Goal: Task Accomplishment & Management: Use online tool/utility

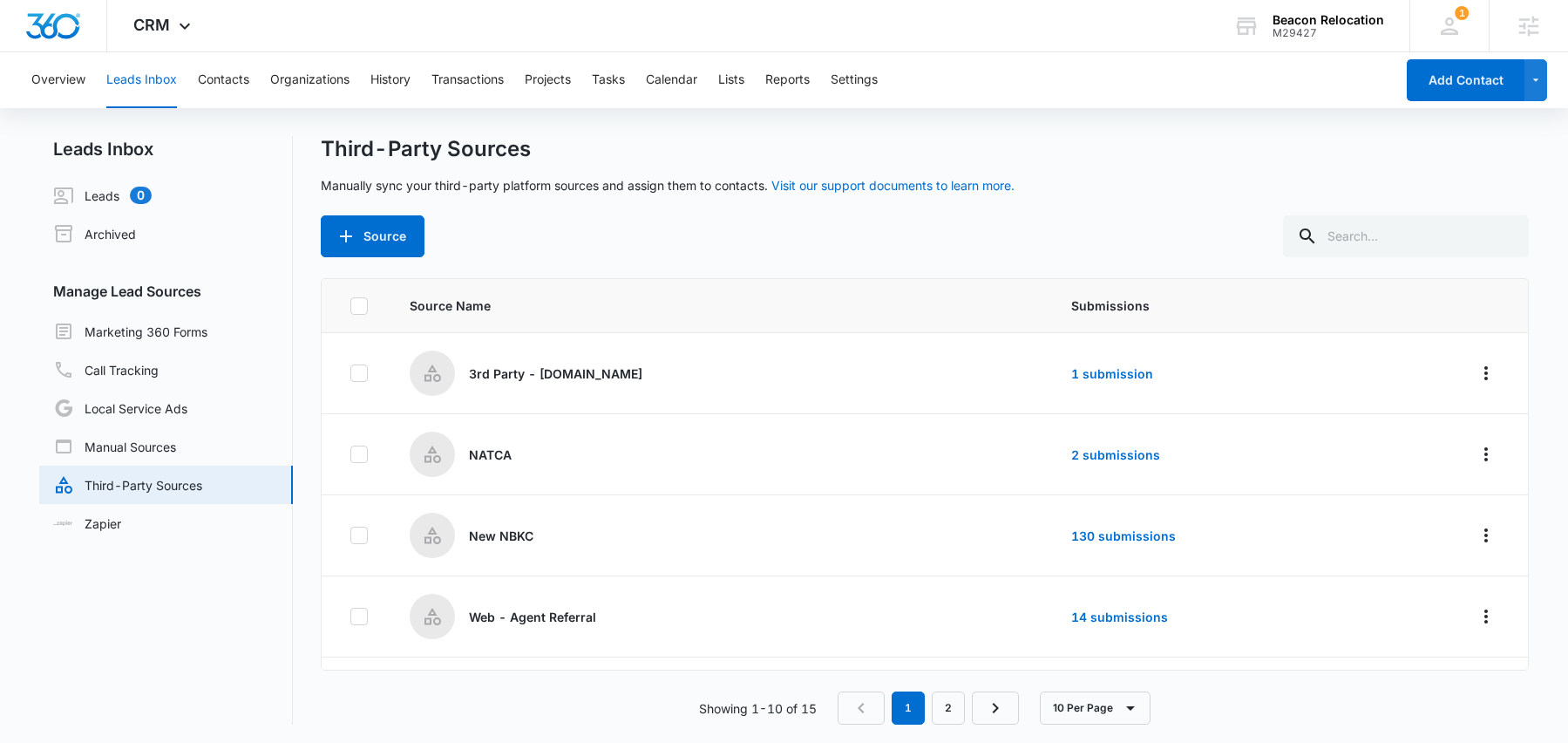
scroll to position [259, 0]
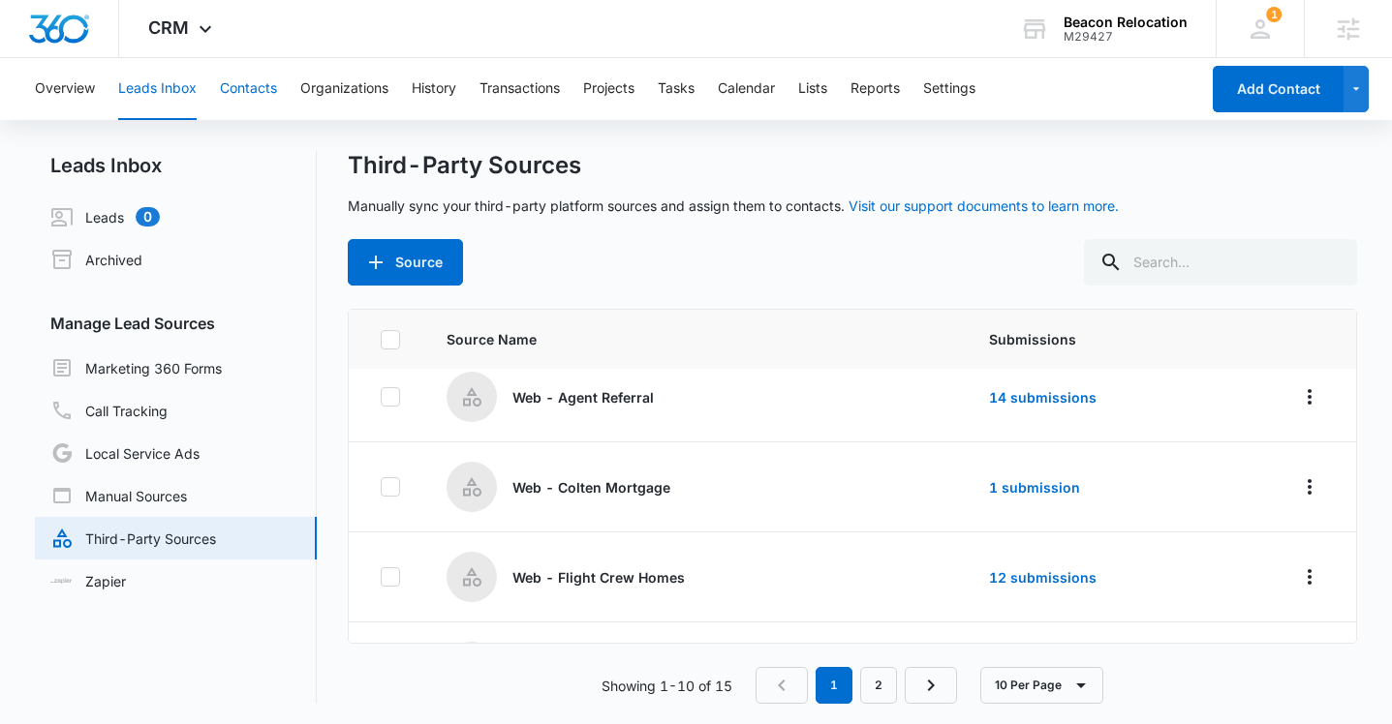
click at [243, 94] on button "Contacts" at bounding box center [248, 89] width 57 height 62
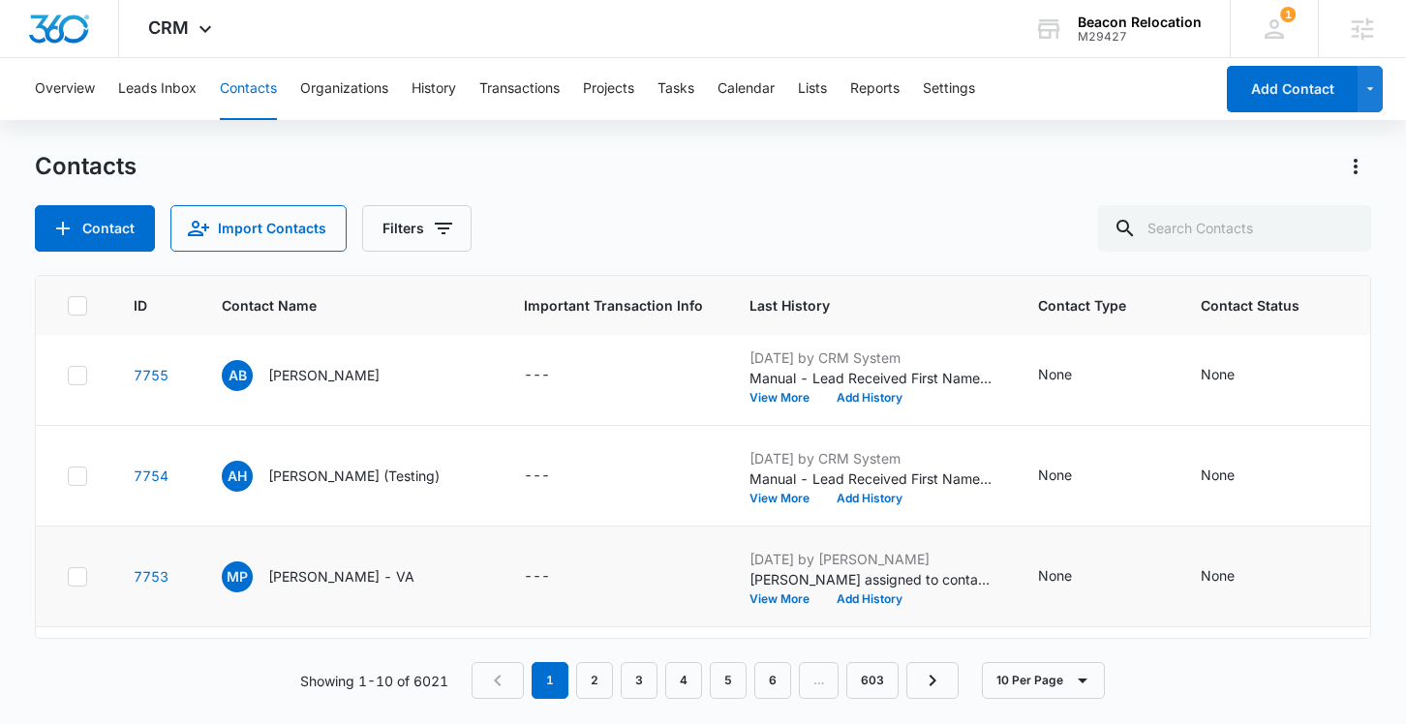
scroll to position [328, 0]
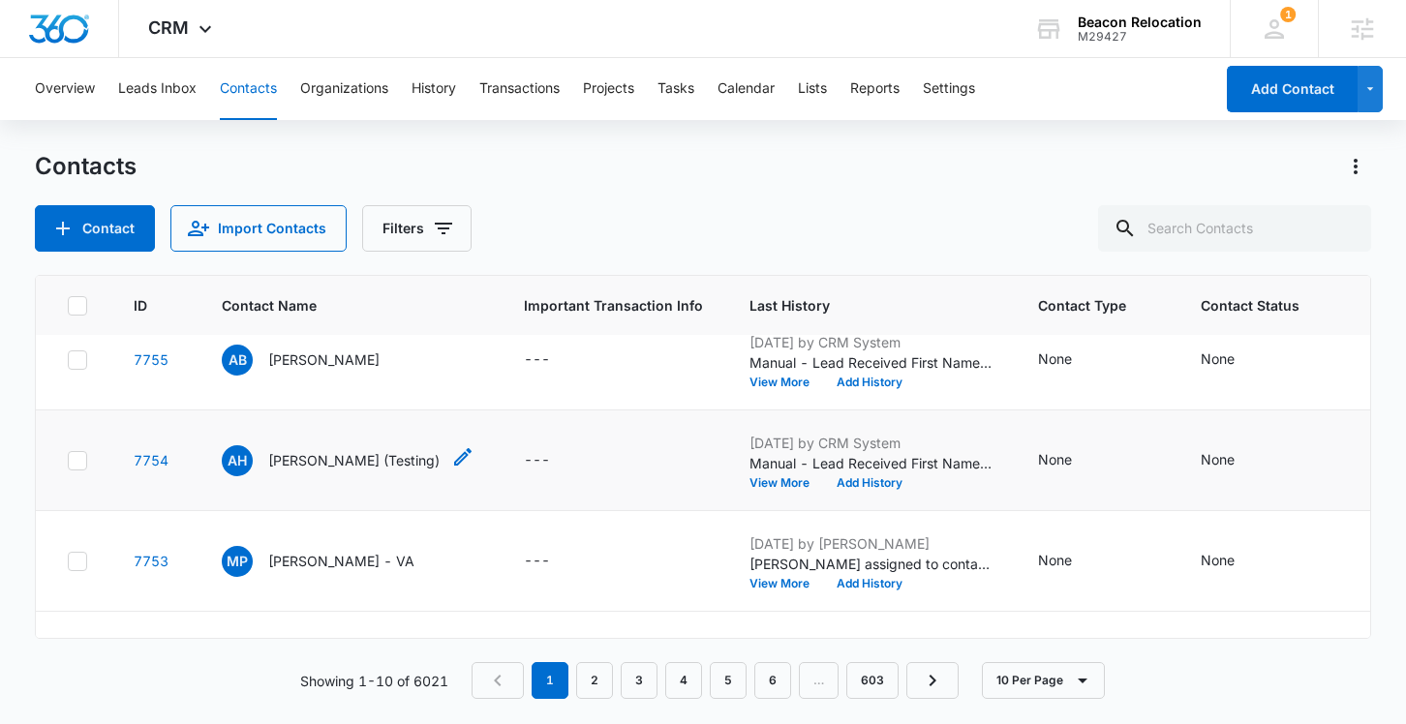
click at [351, 464] on p "[PERSON_NAME] (Testing)" at bounding box center [353, 460] width 171 height 20
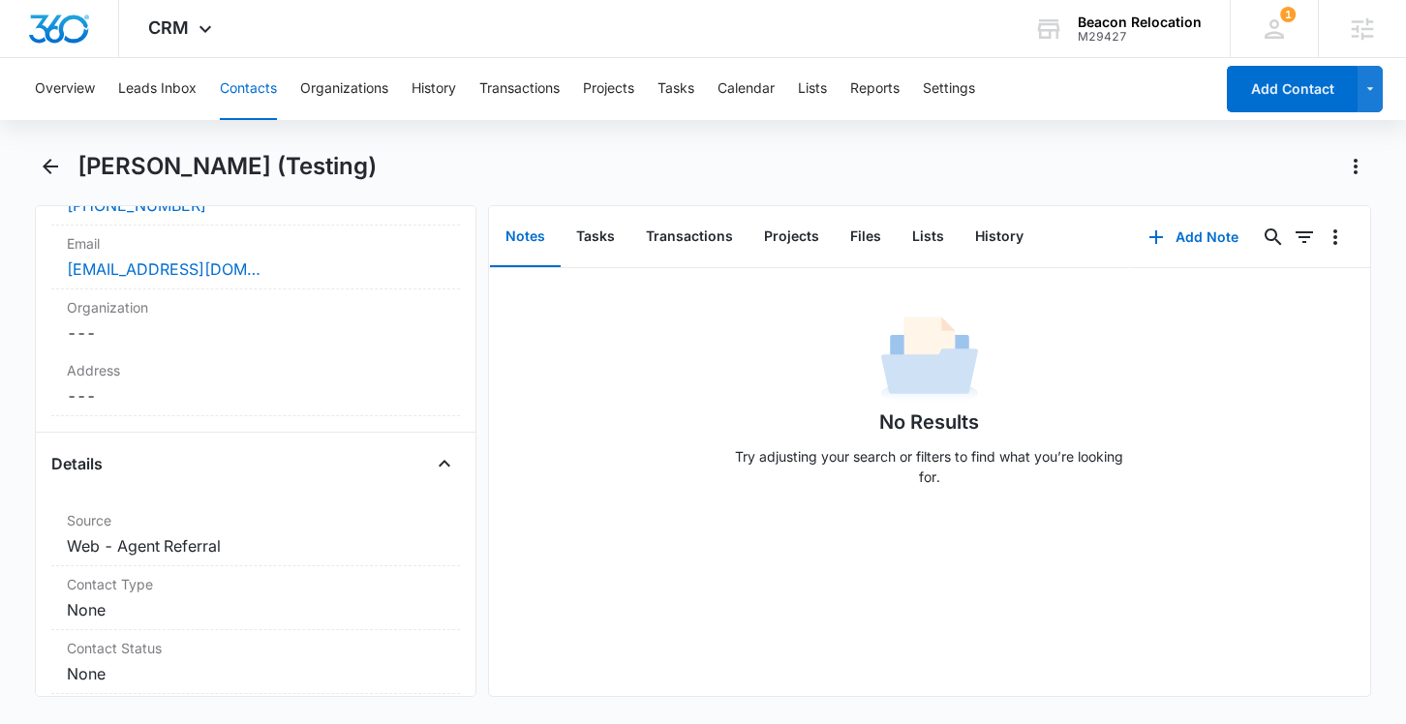
scroll to position [493, 0]
click at [55, 166] on icon "Back" at bounding box center [50, 166] width 15 height 15
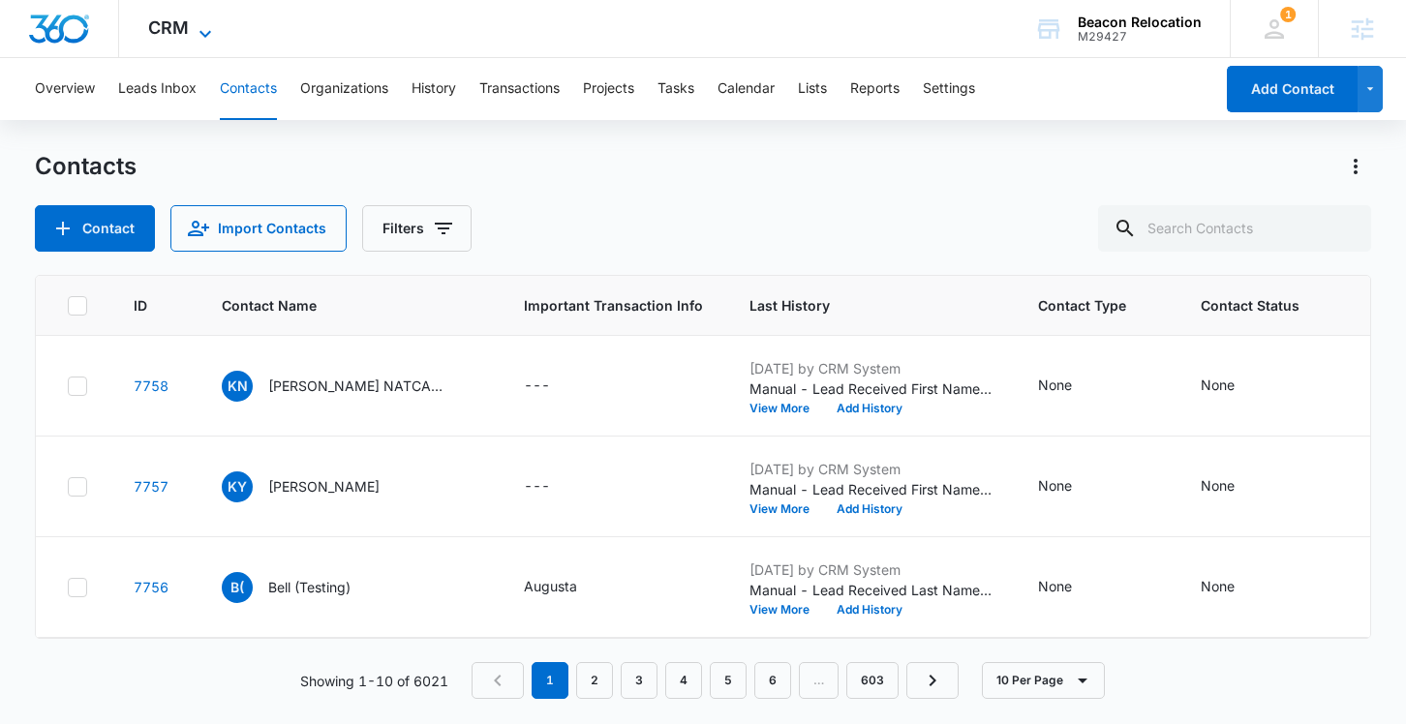
click at [180, 34] on span "CRM" at bounding box center [168, 27] width 41 height 20
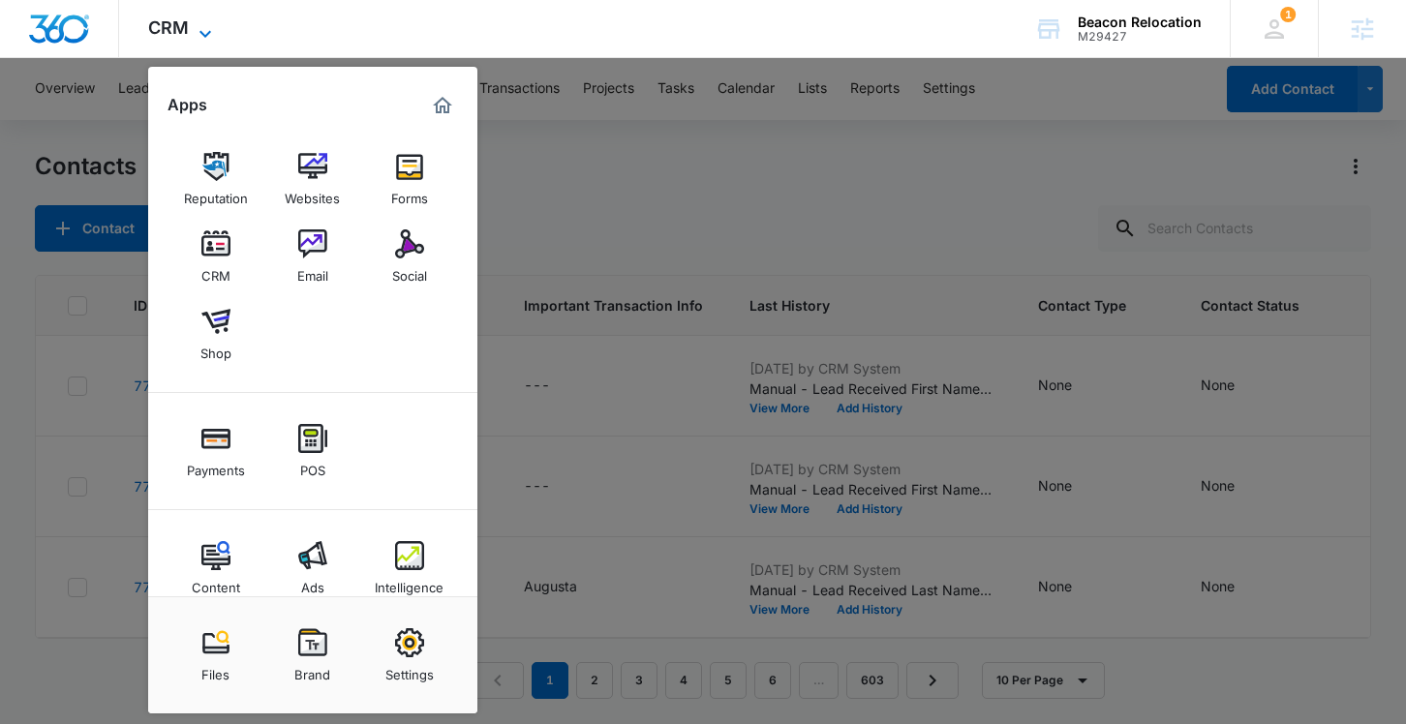
click at [180, 34] on span "CRM" at bounding box center [168, 27] width 41 height 20
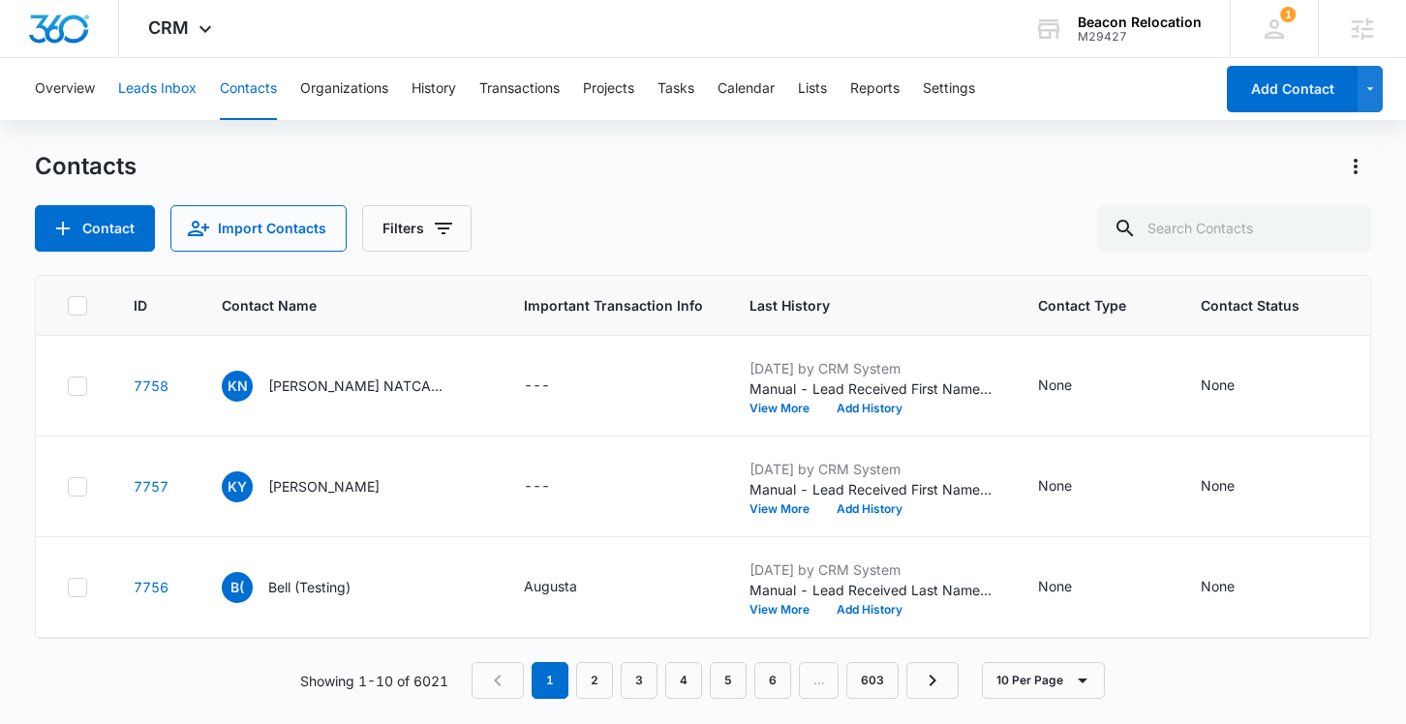
click at [169, 78] on button "Leads Inbox" at bounding box center [157, 89] width 78 height 62
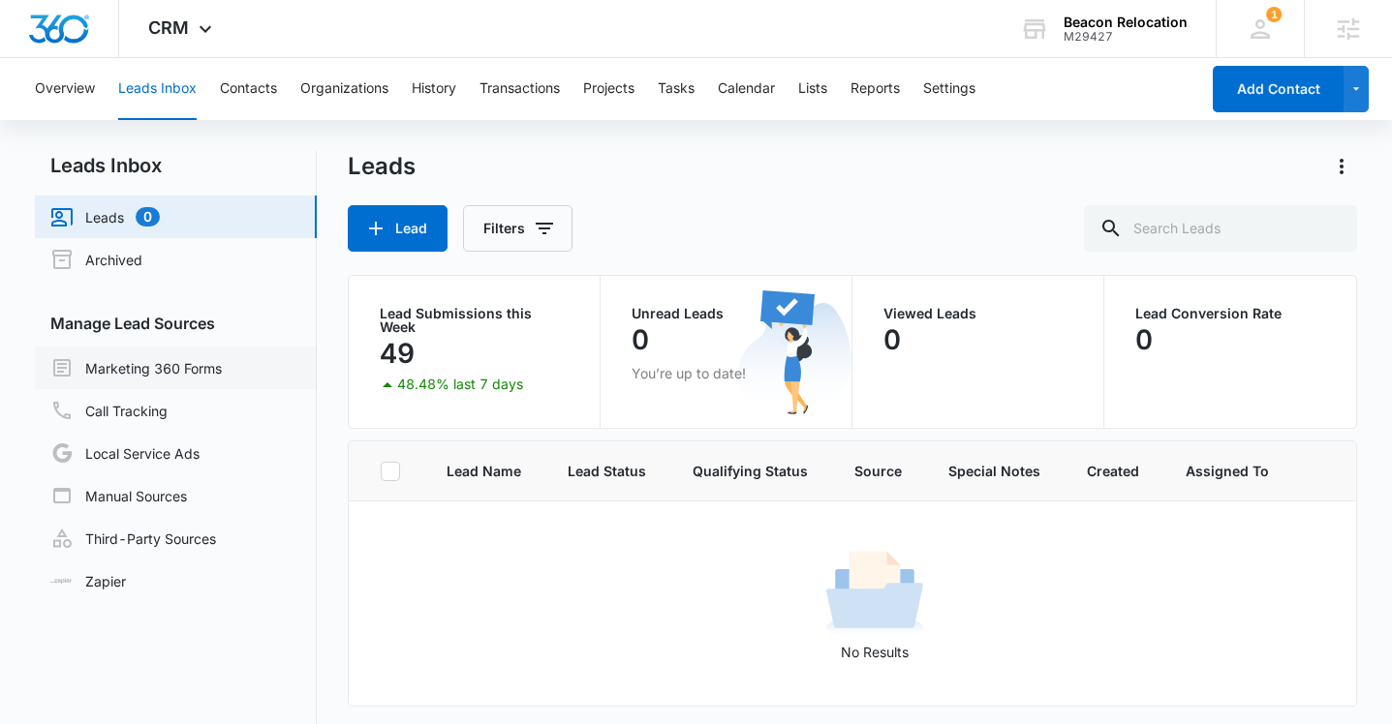
click at [168, 370] on link "Marketing 360 Forms" at bounding box center [135, 367] width 171 height 23
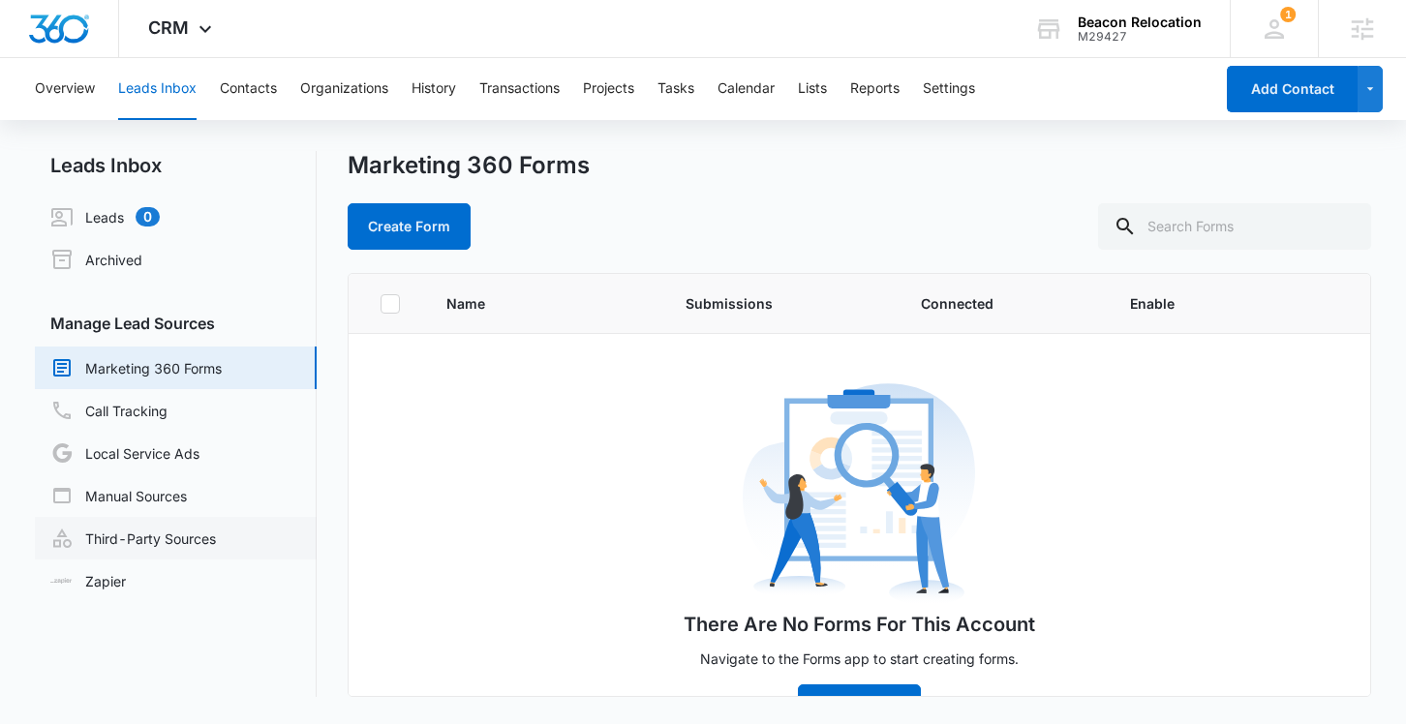
click at [133, 536] on link "Third-Party Sources" at bounding box center [133, 538] width 166 height 23
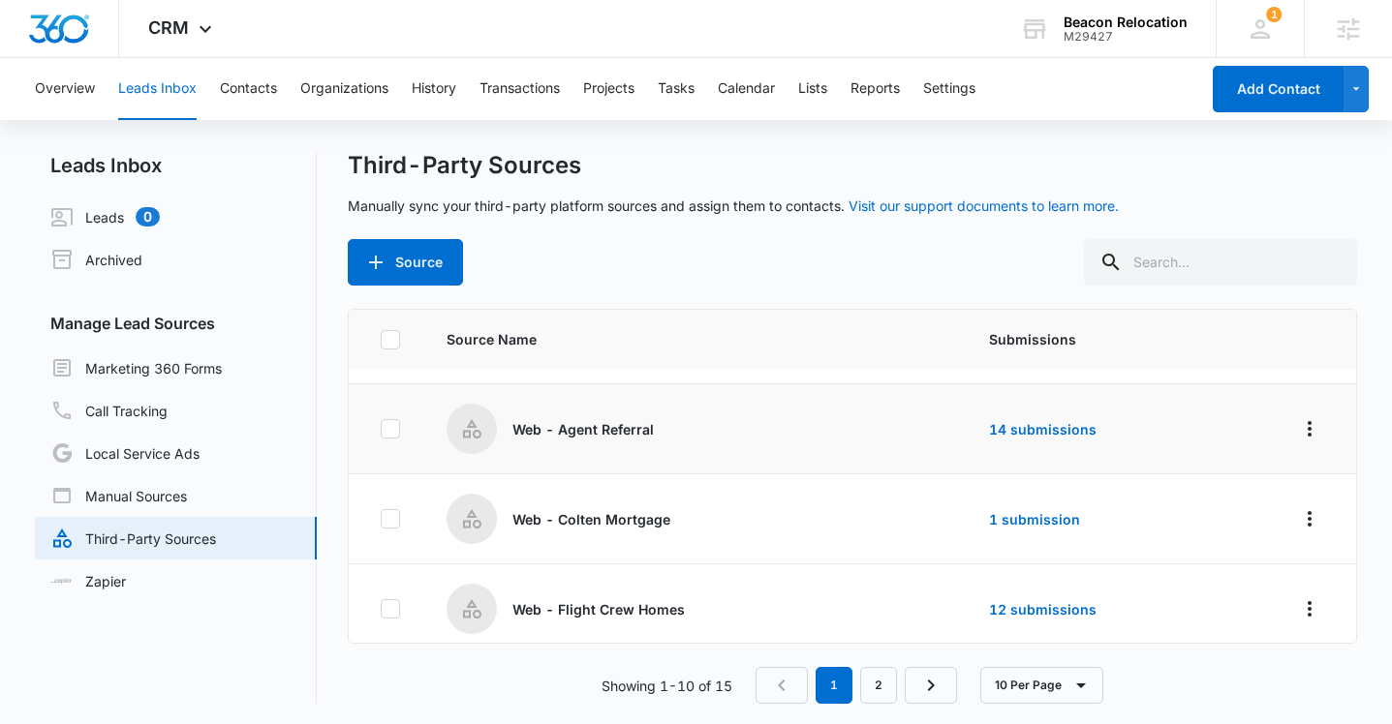
scroll to position [260, 0]
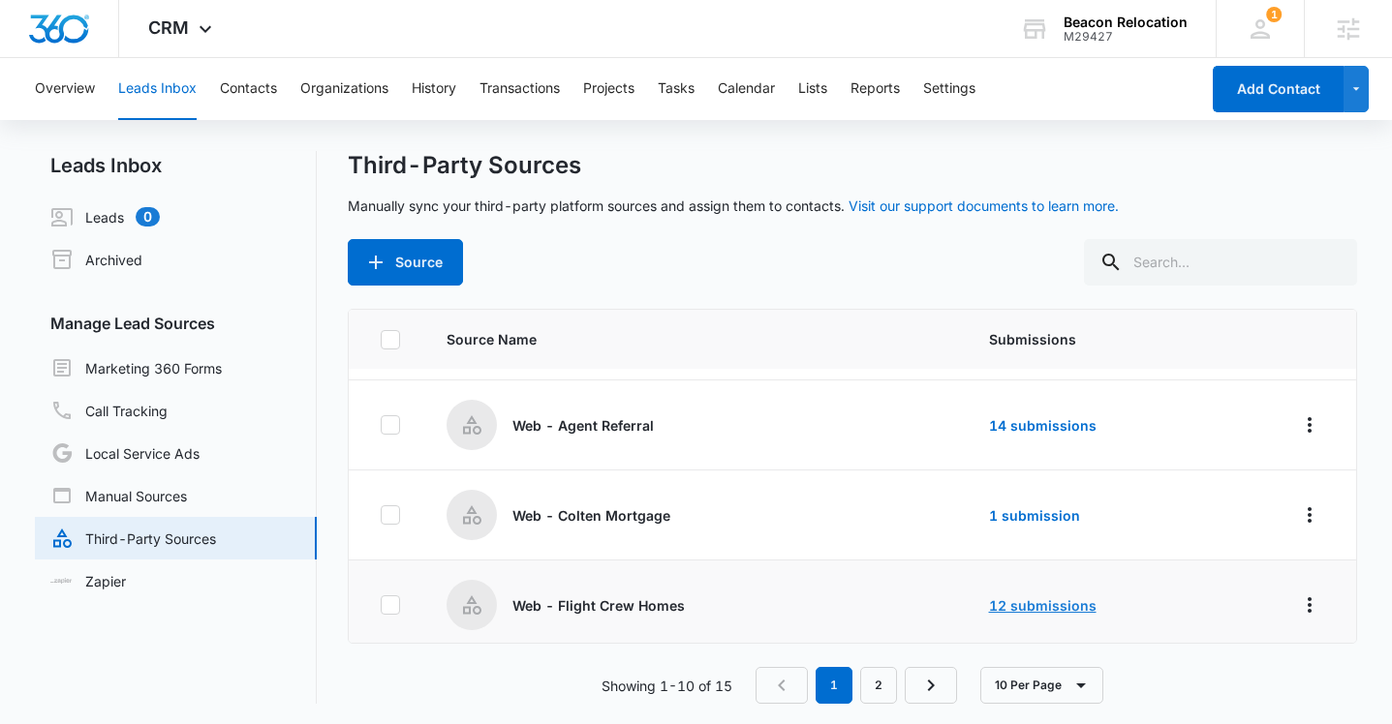
click at [1034, 606] on link "12 submissions" at bounding box center [1043, 606] width 108 height 16
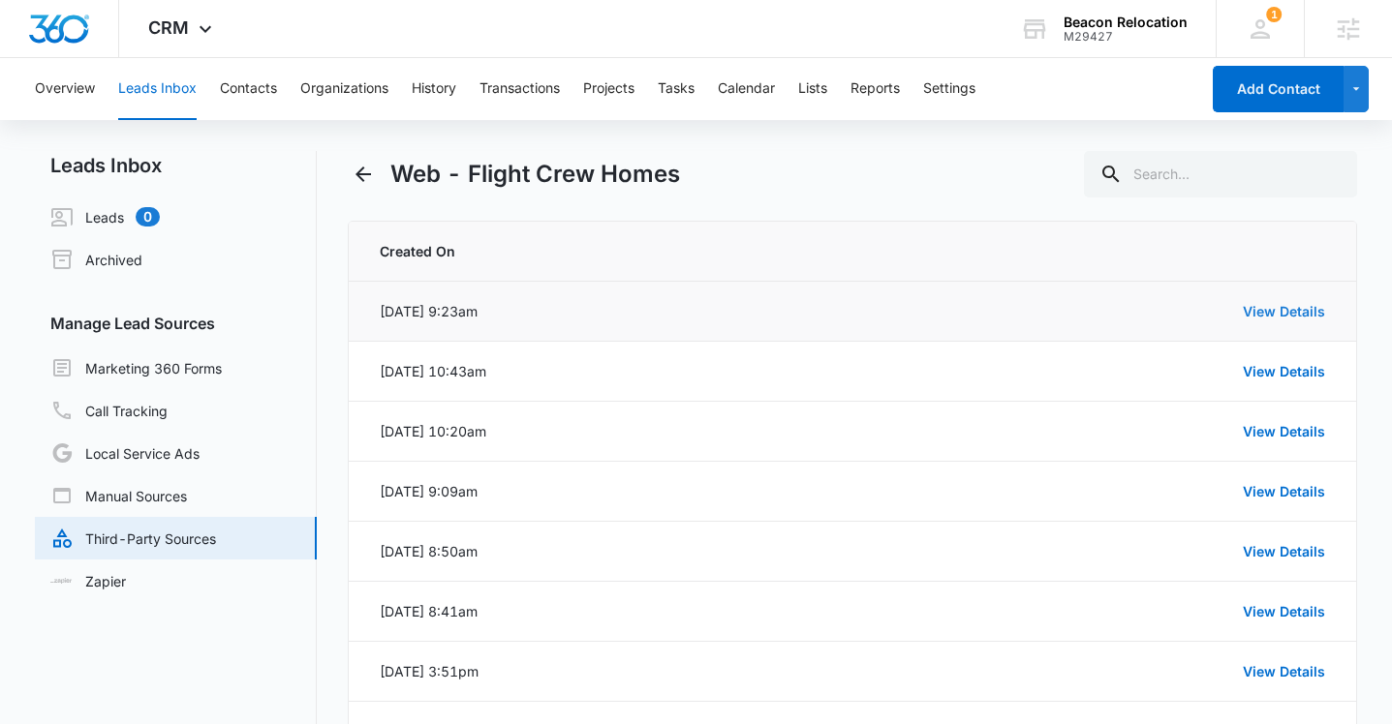
click at [1291, 309] on link "View Details" at bounding box center [1284, 311] width 82 height 16
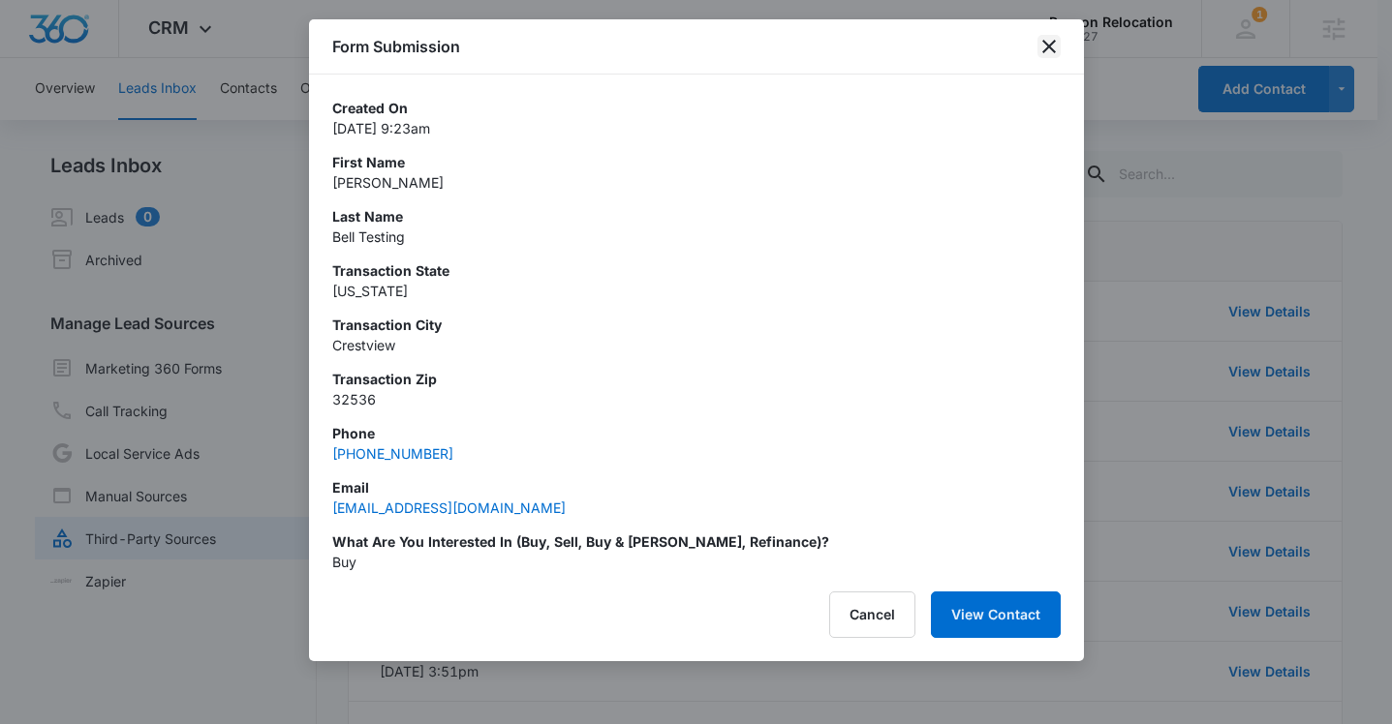
click at [1055, 47] on icon "close" at bounding box center [1048, 46] width 23 height 23
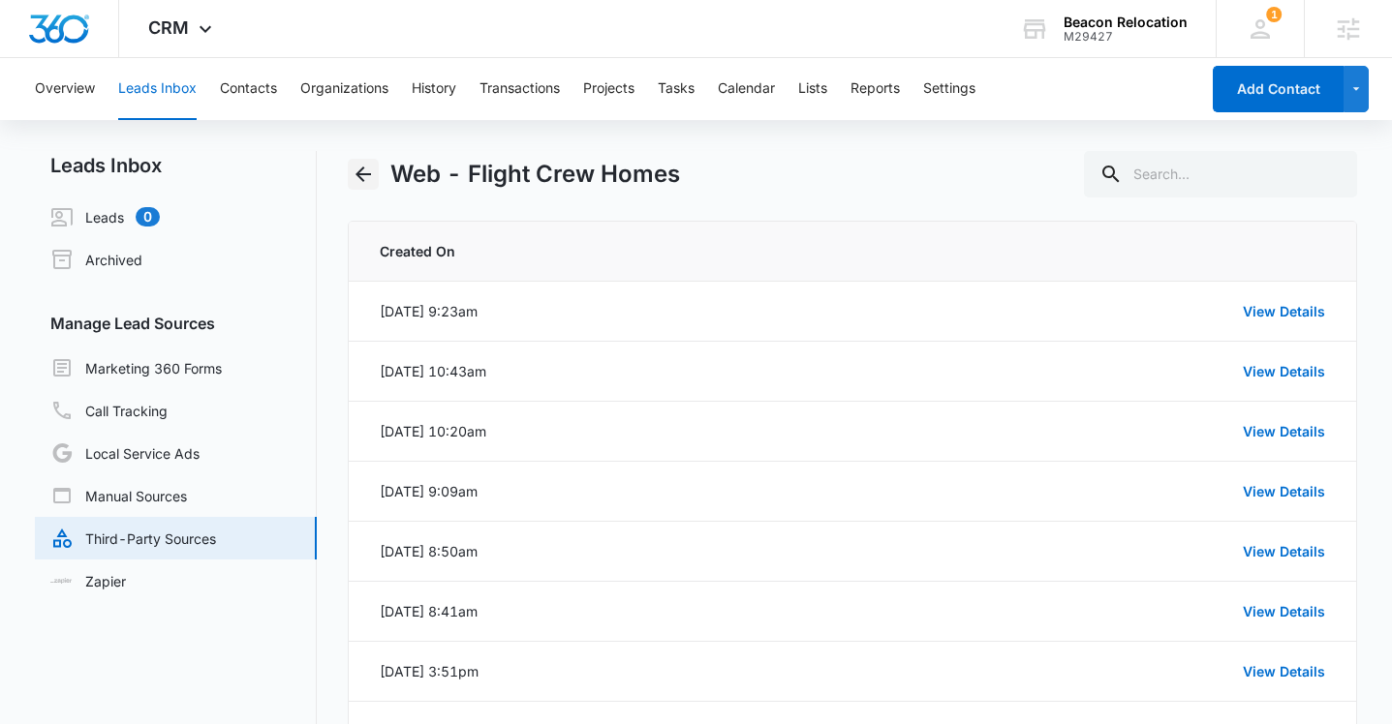
click at [361, 173] on icon "Back" at bounding box center [362, 174] width 15 height 15
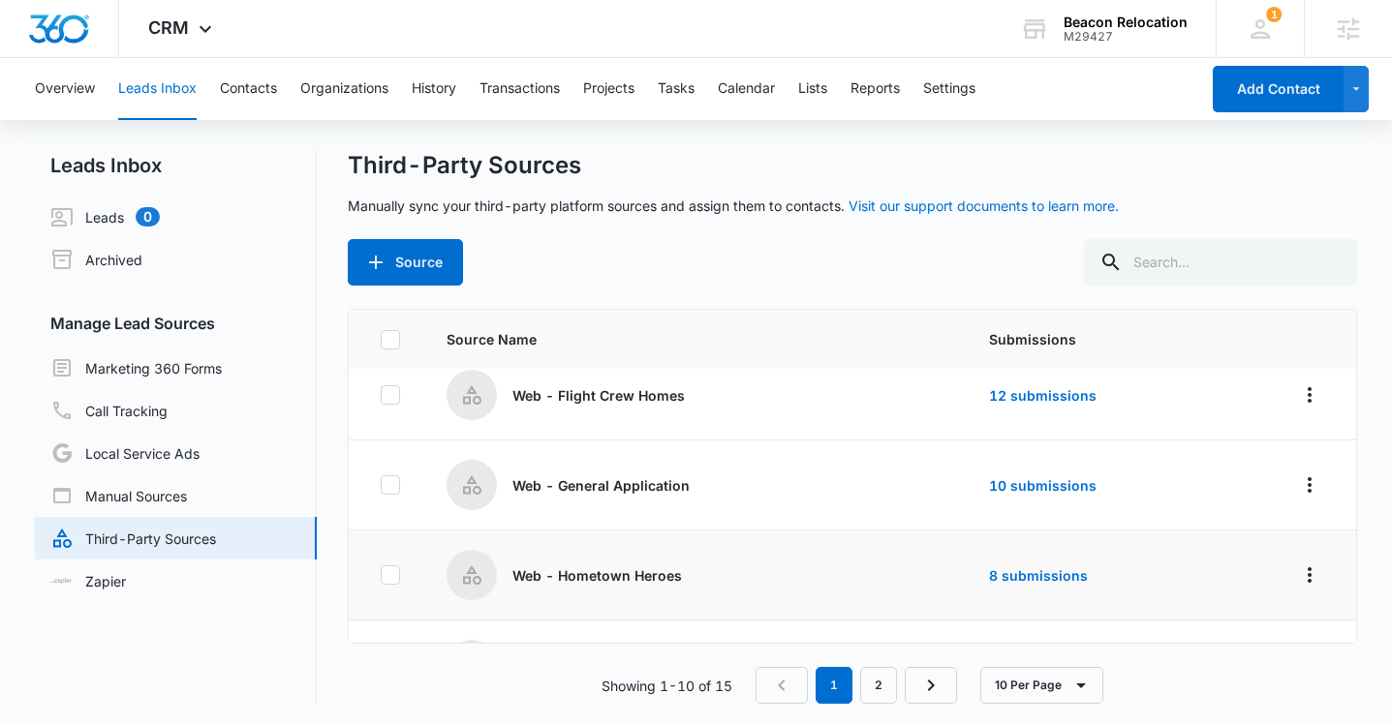
scroll to position [501, 0]
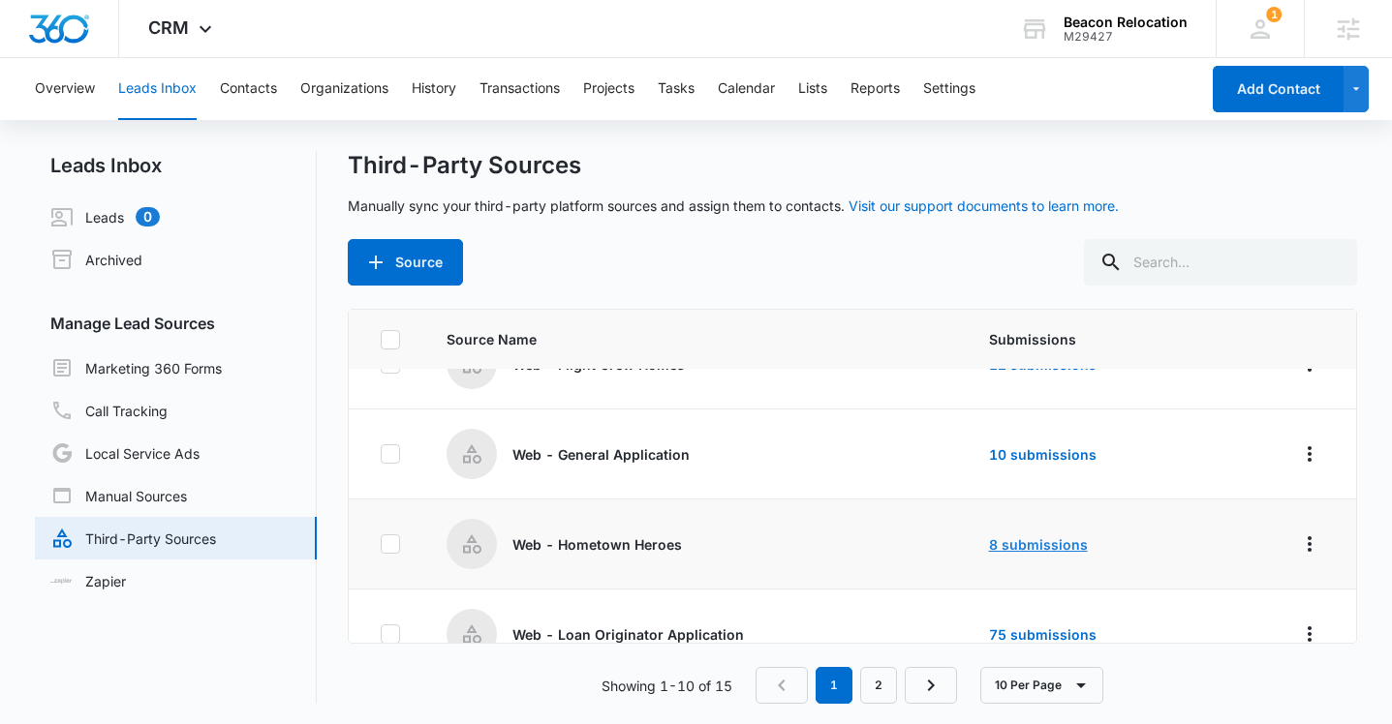
click at [1026, 551] on link "8 submissions" at bounding box center [1038, 545] width 99 height 16
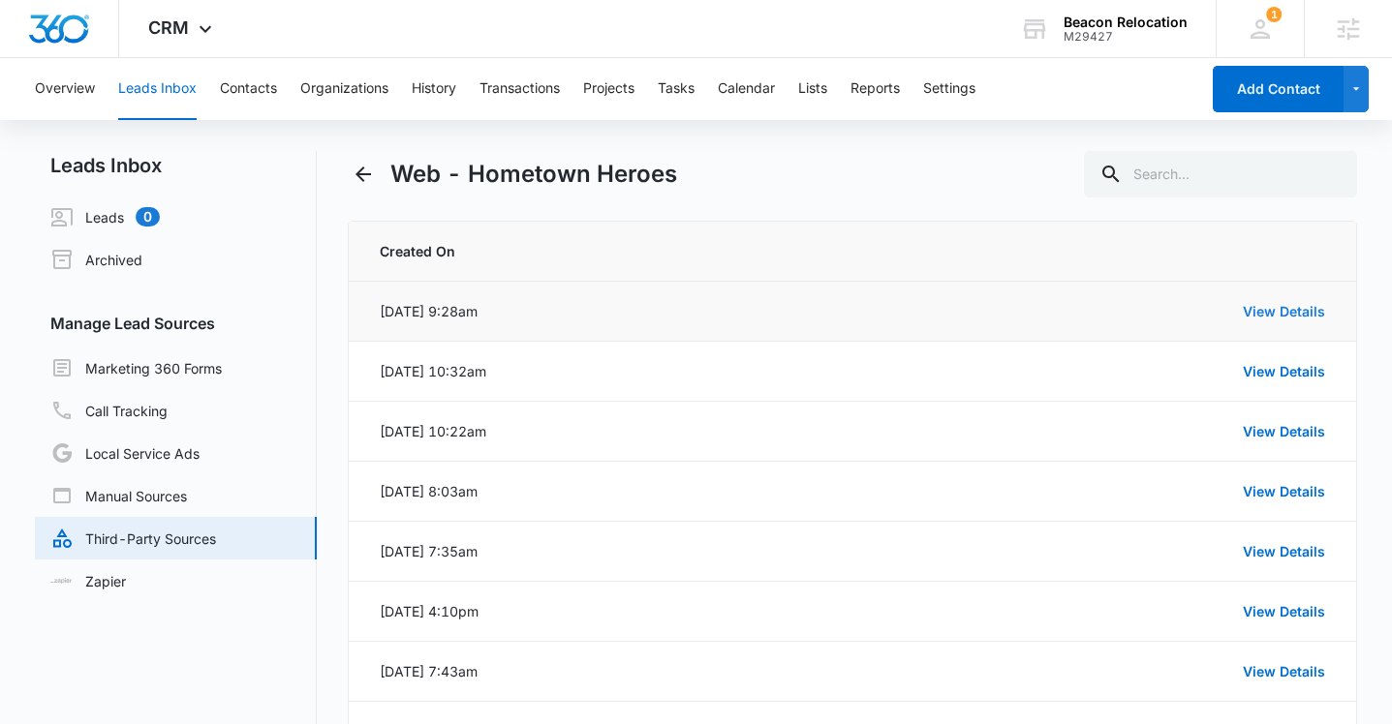
click at [1252, 311] on link "View Details" at bounding box center [1284, 311] width 82 height 16
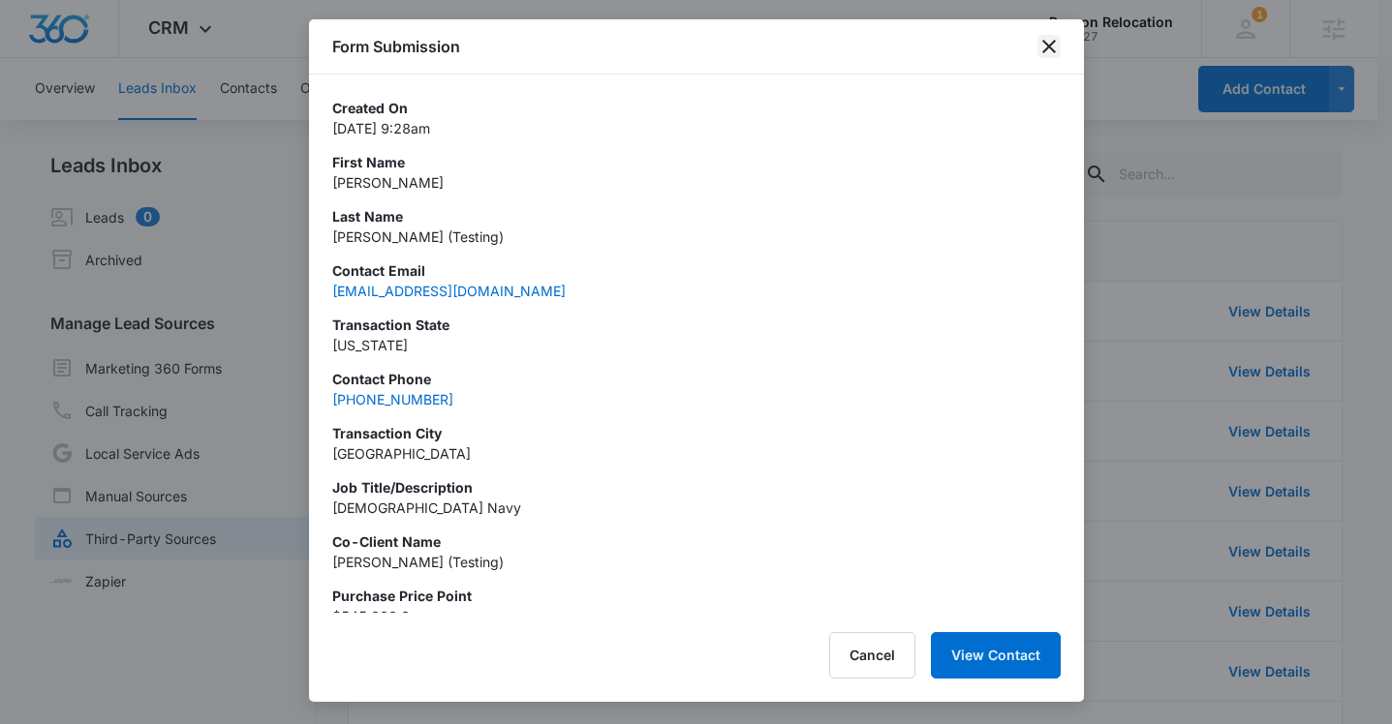
click at [1050, 41] on icon "close" at bounding box center [1048, 46] width 23 height 23
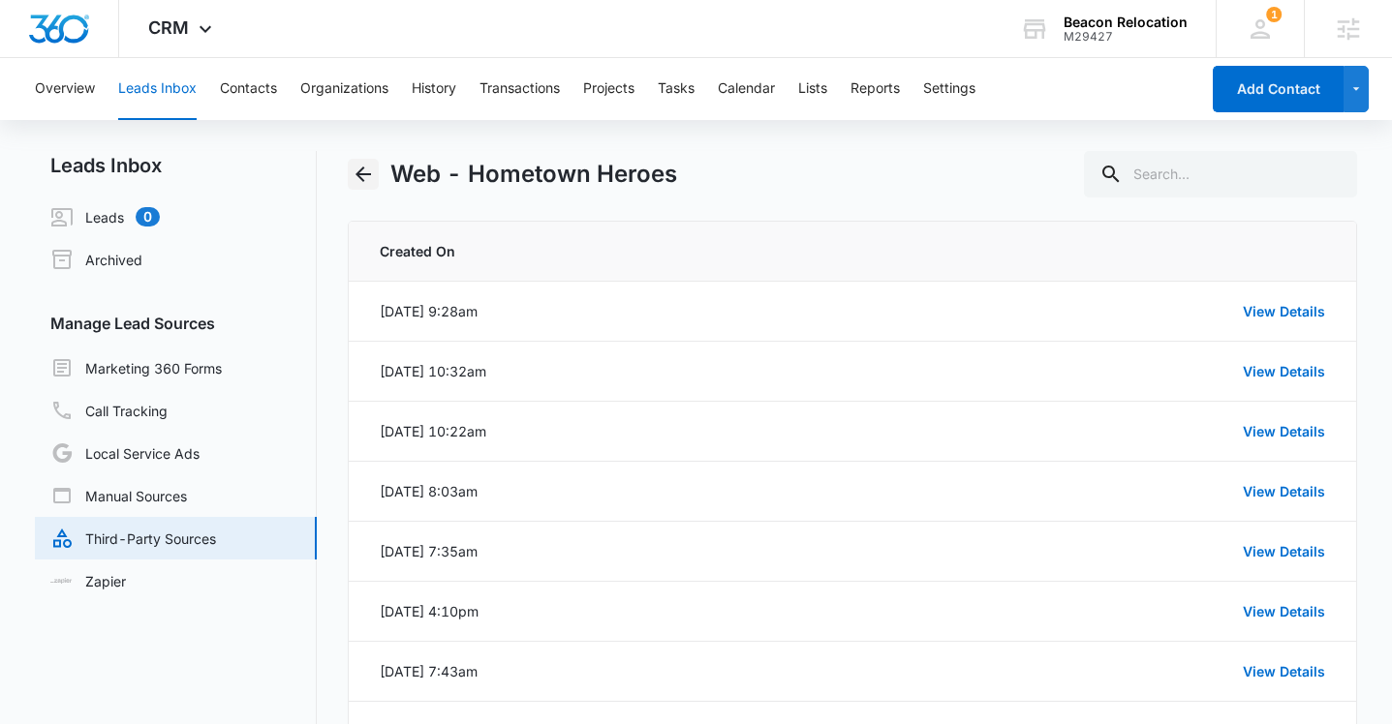
click at [354, 181] on icon "Back" at bounding box center [363, 174] width 23 height 23
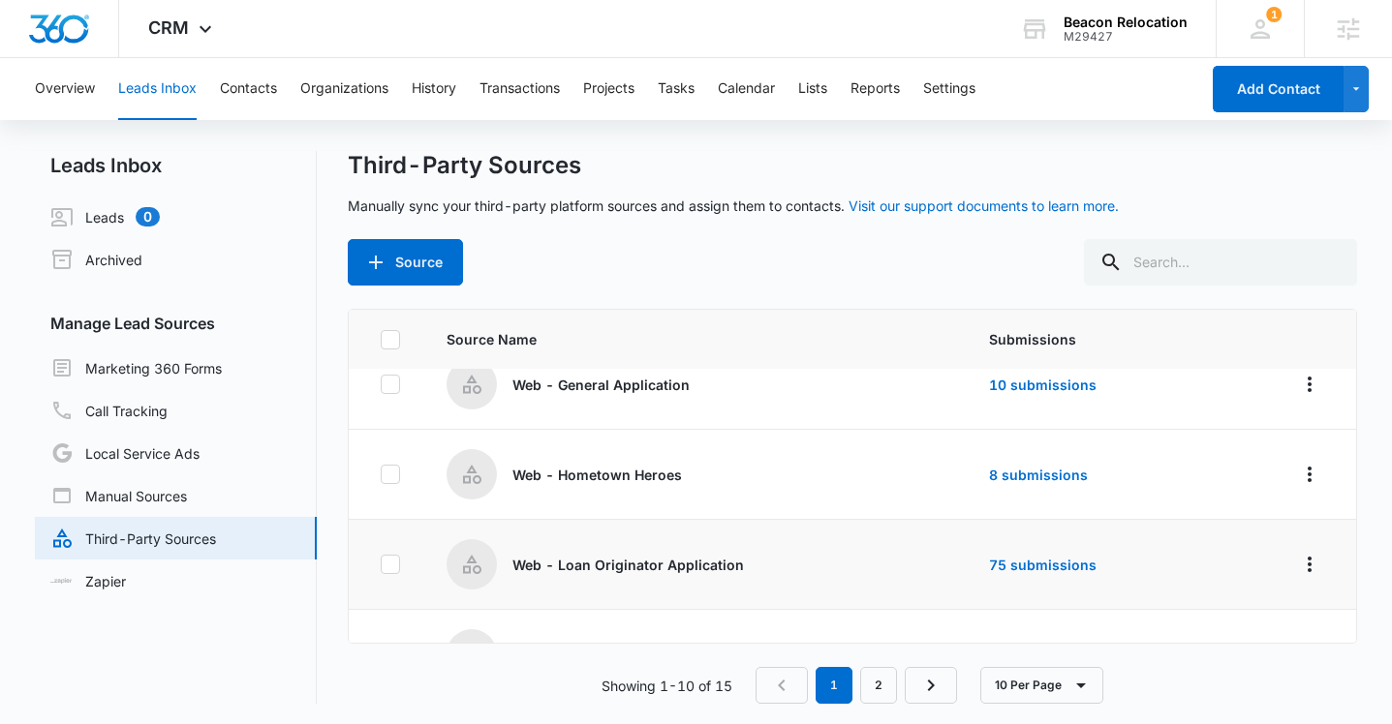
scroll to position [580, 0]
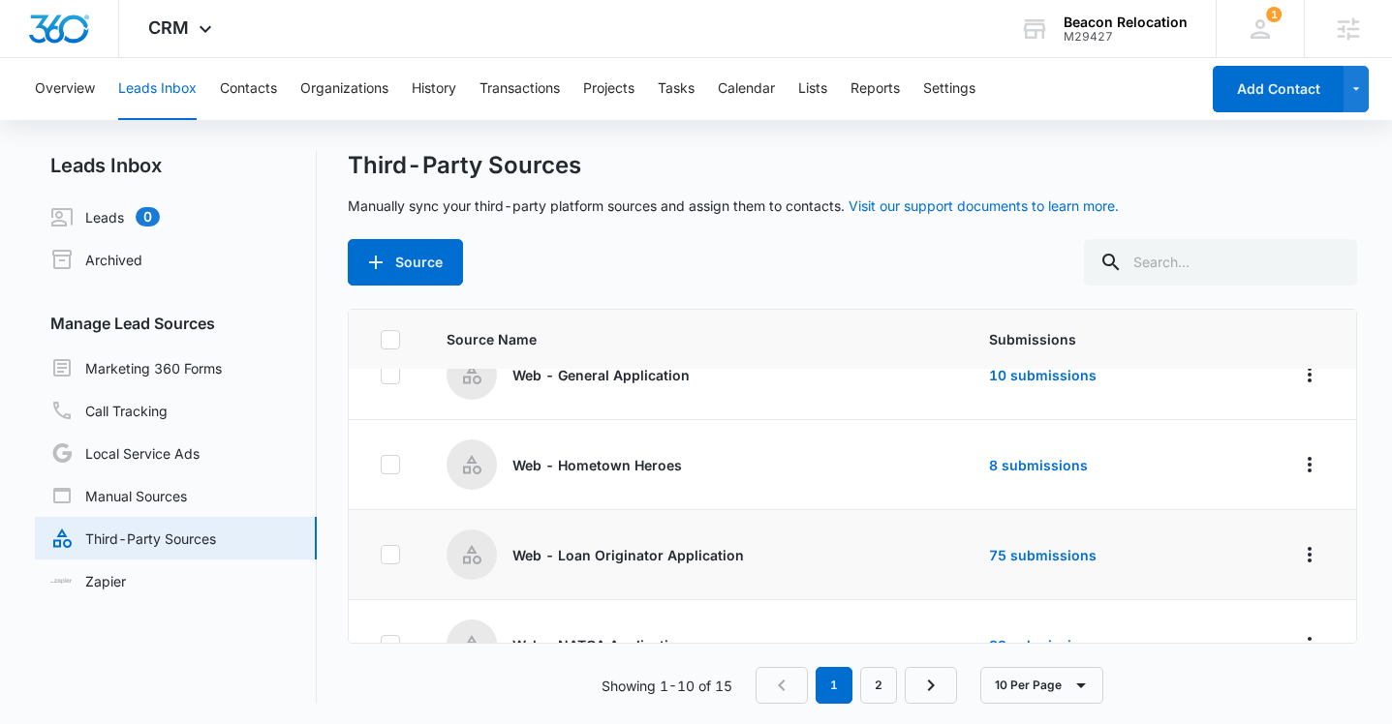
click at [655, 558] on p "Web - Loan Originator Application" at bounding box center [627, 555] width 231 height 20
click at [1031, 551] on link "75 submissions" at bounding box center [1043, 555] width 108 height 16
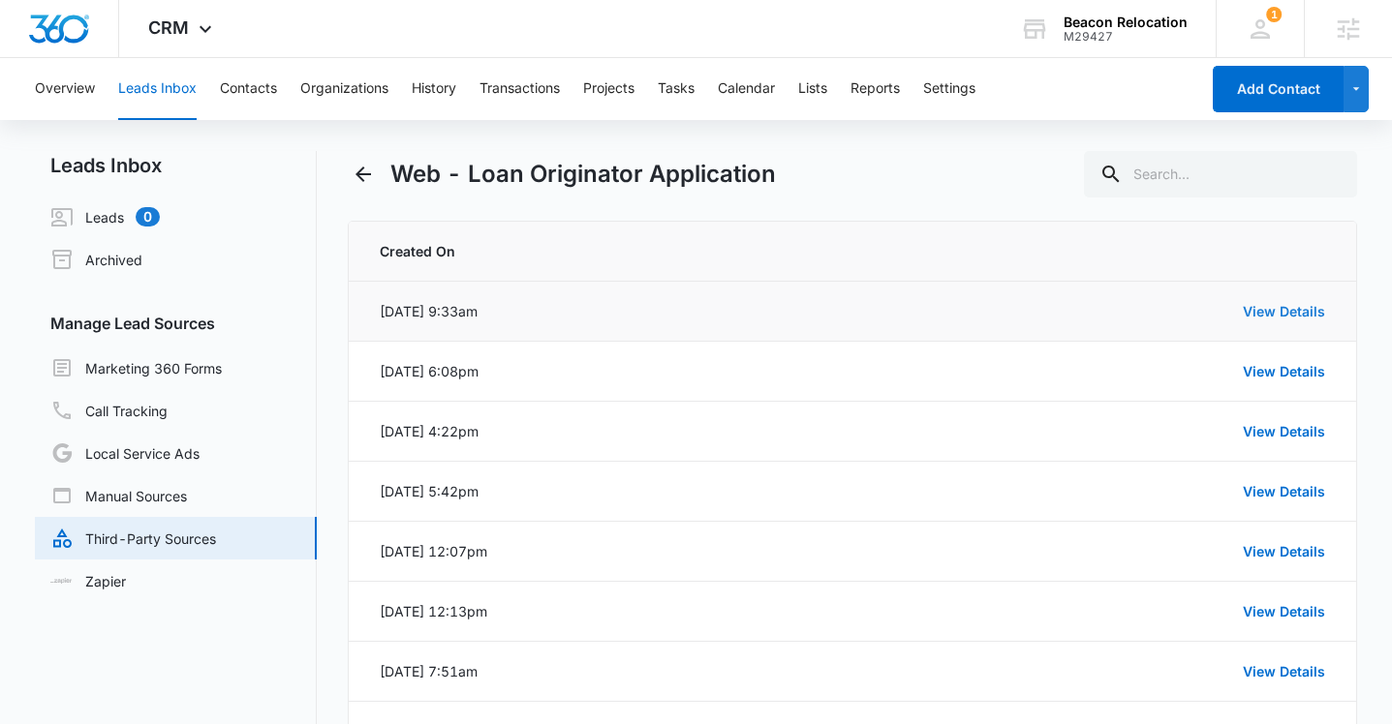
click at [1270, 307] on link "View Details" at bounding box center [1284, 311] width 82 height 16
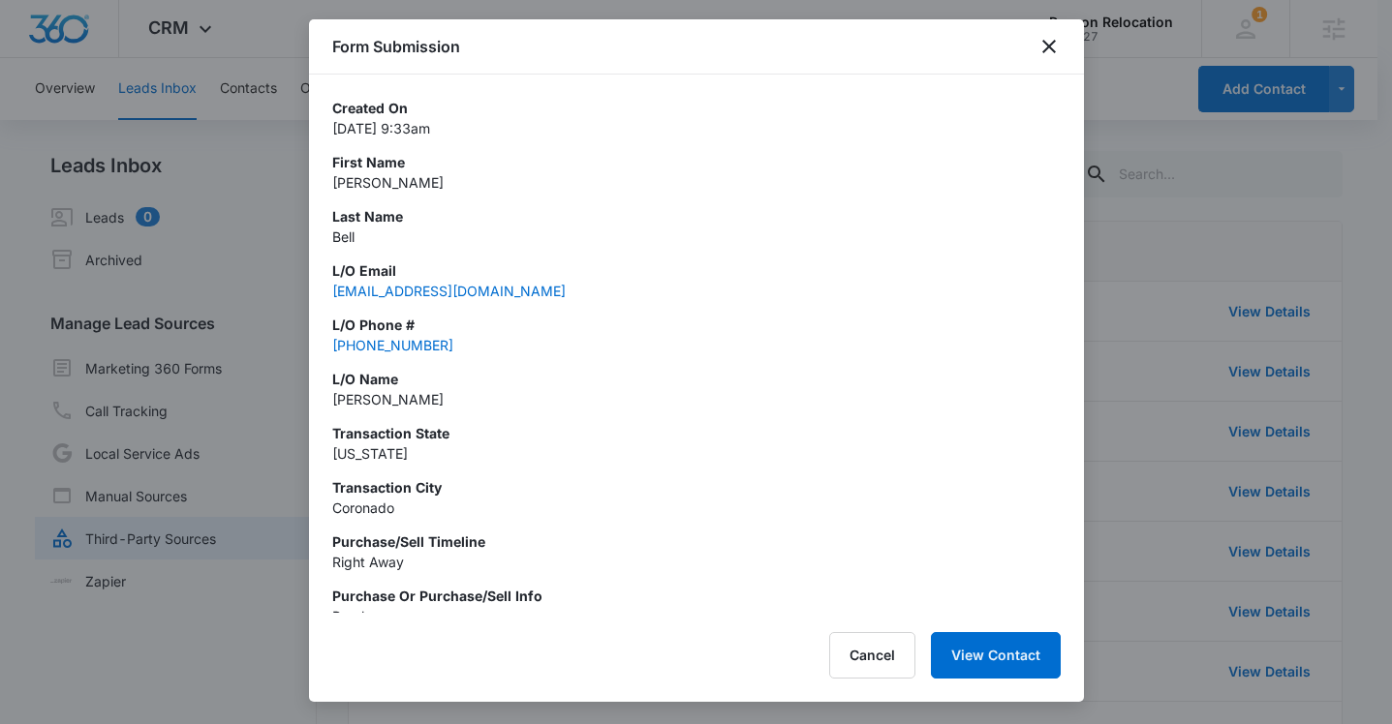
click at [1061, 42] on div "Form Submission" at bounding box center [696, 46] width 775 height 55
click at [1060, 42] on div "Form Submission" at bounding box center [696, 46] width 775 height 55
click at [1044, 44] on icon "close" at bounding box center [1048, 46] width 23 height 23
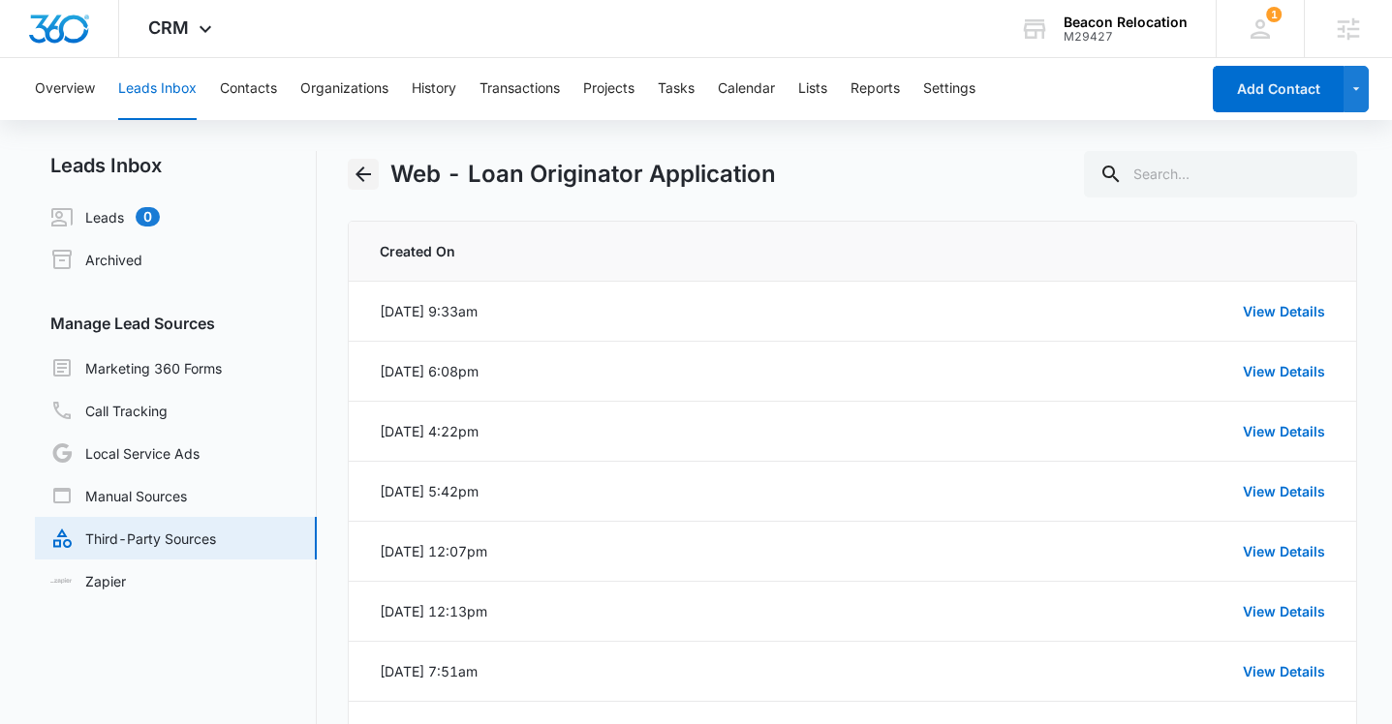
click at [365, 170] on icon "Back" at bounding box center [363, 174] width 23 height 23
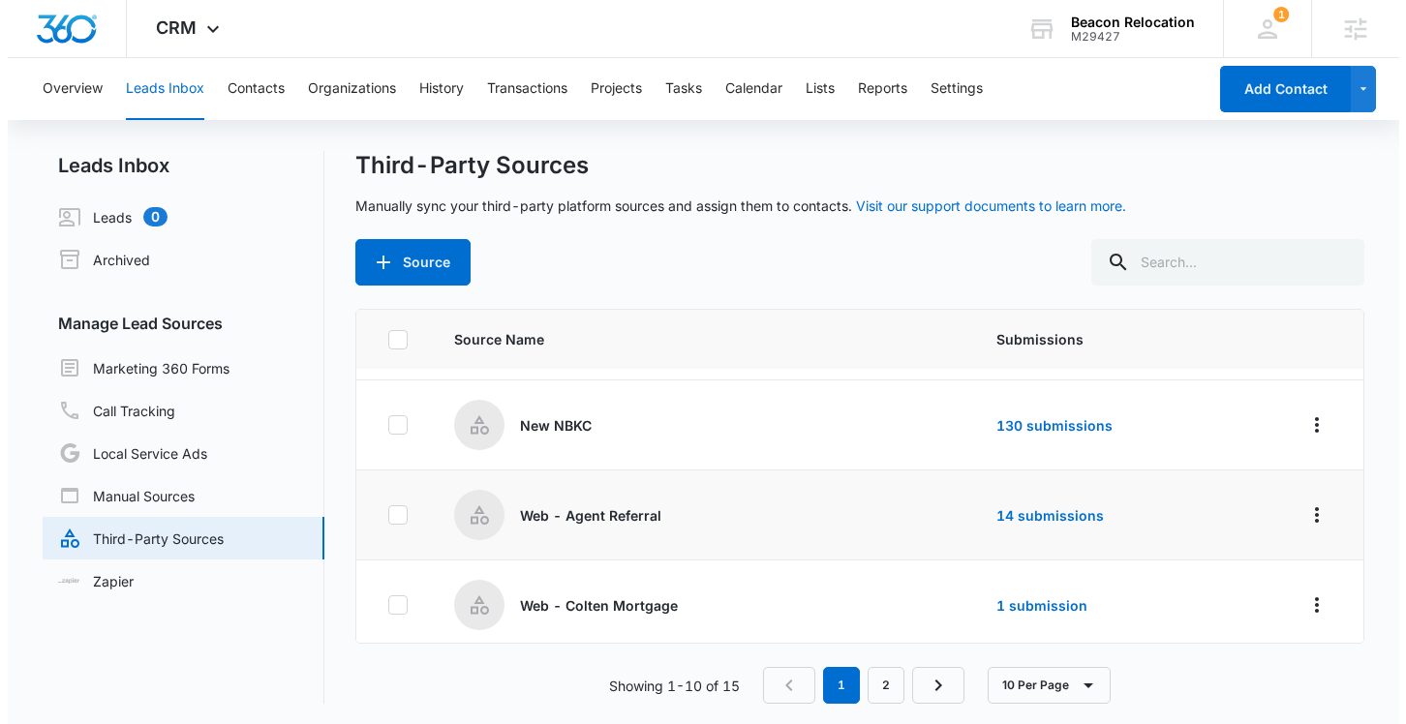
scroll to position [170, 0]
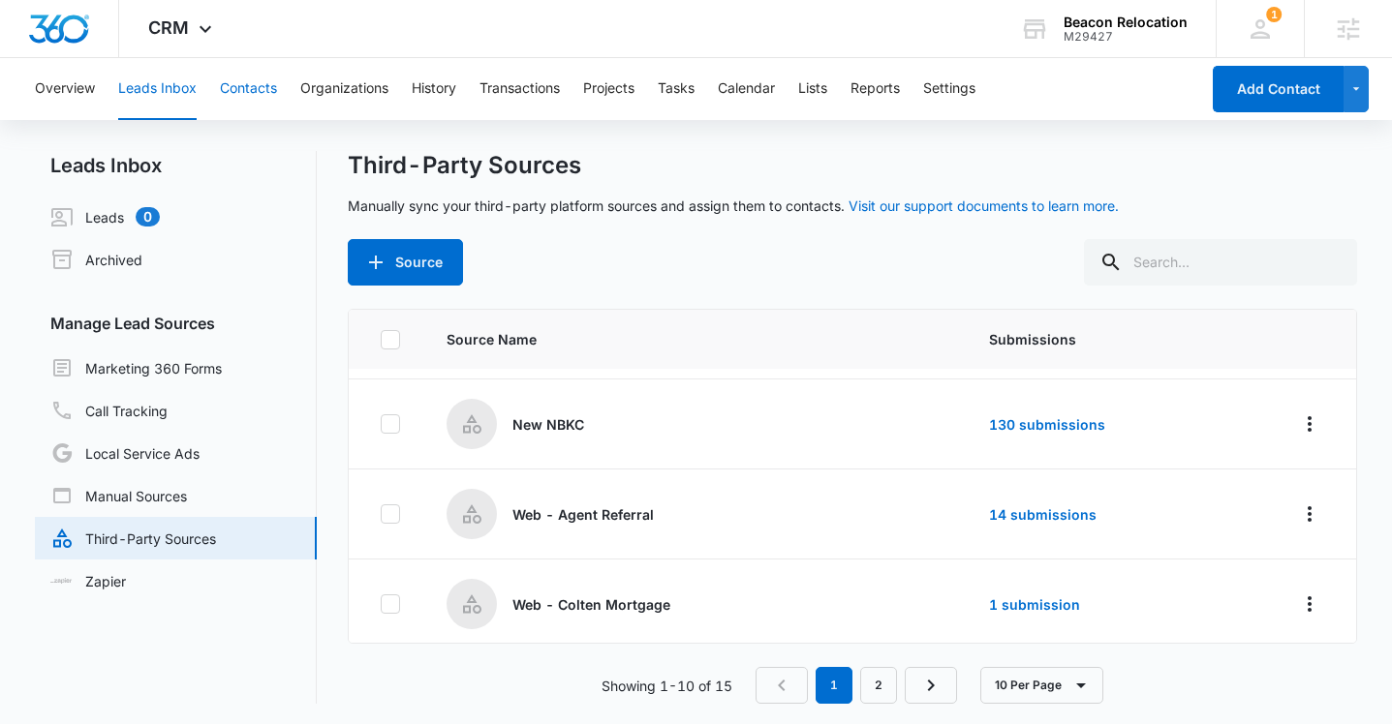
click at [240, 81] on button "Contacts" at bounding box center [248, 89] width 57 height 62
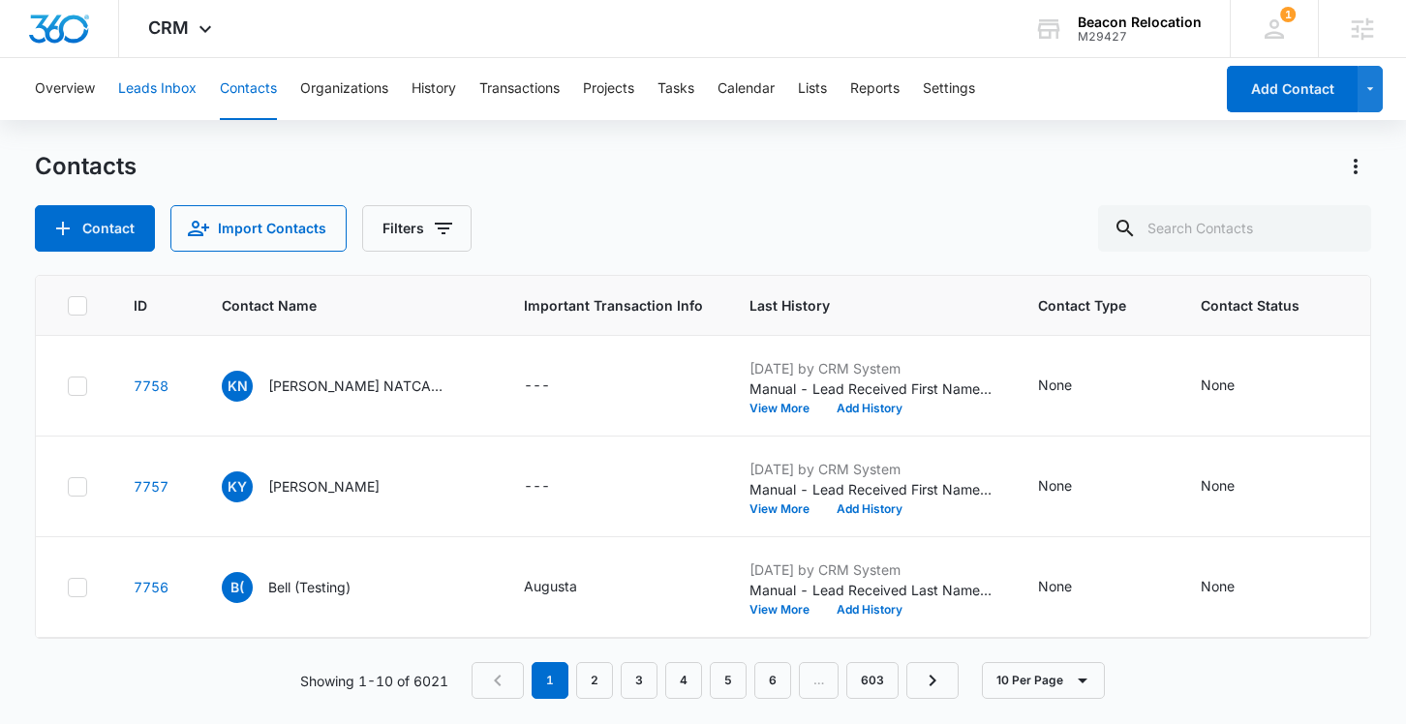
click at [165, 98] on button "Leads Inbox" at bounding box center [157, 89] width 78 height 62
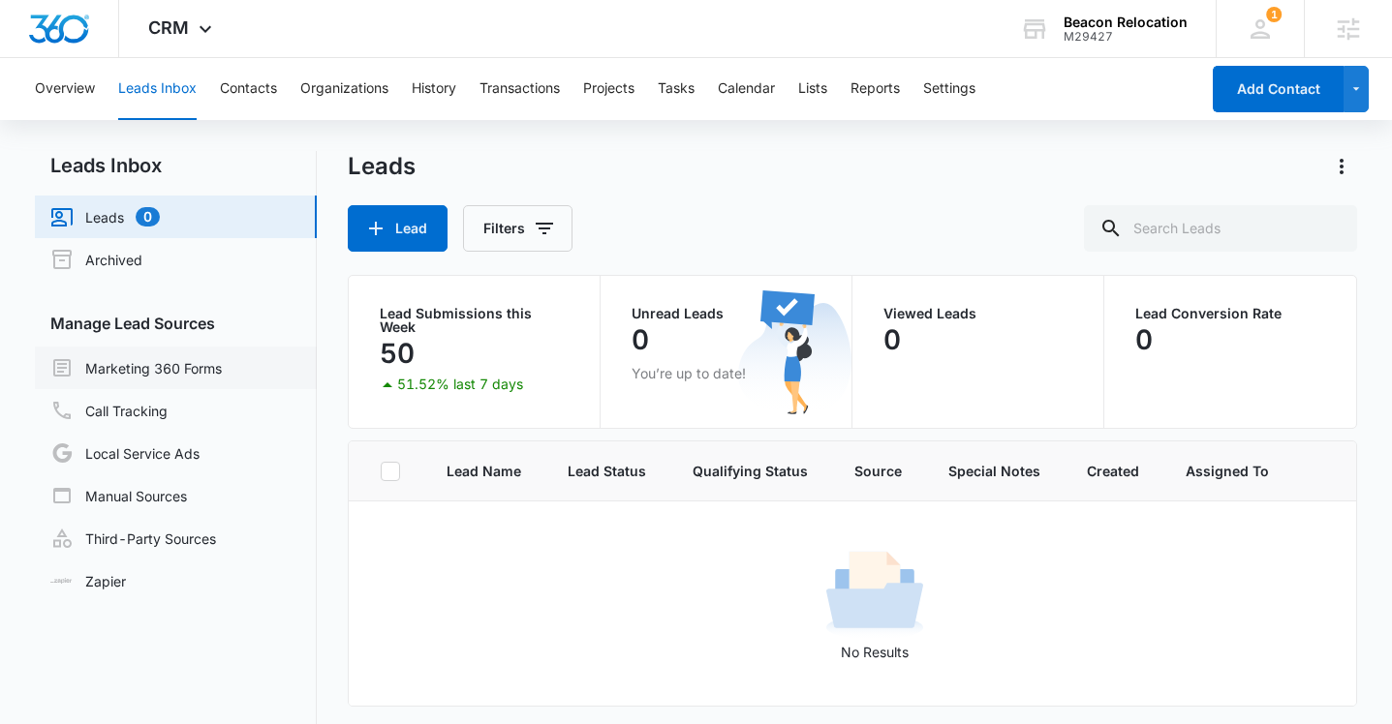
click at [178, 357] on link "Marketing 360 Forms" at bounding box center [135, 367] width 171 height 23
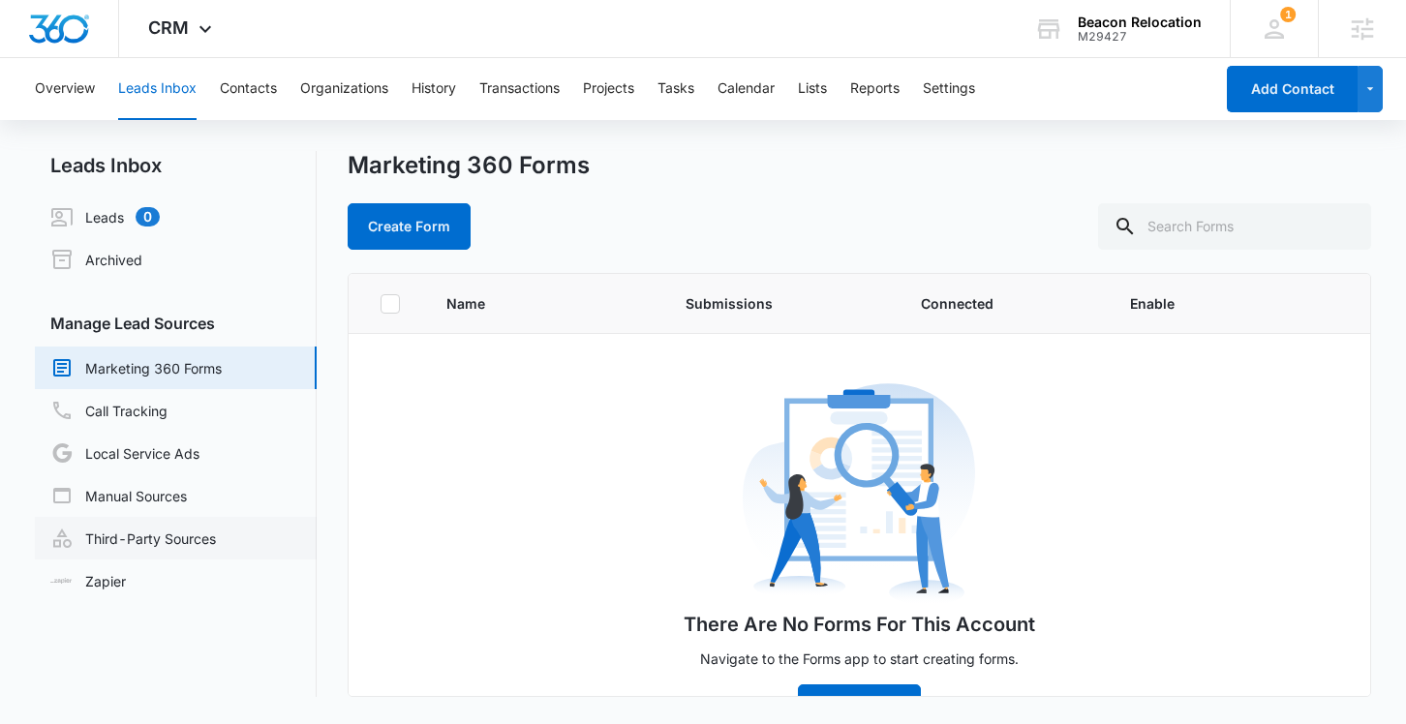
click at [146, 540] on link "Third-Party Sources" at bounding box center [133, 538] width 166 height 23
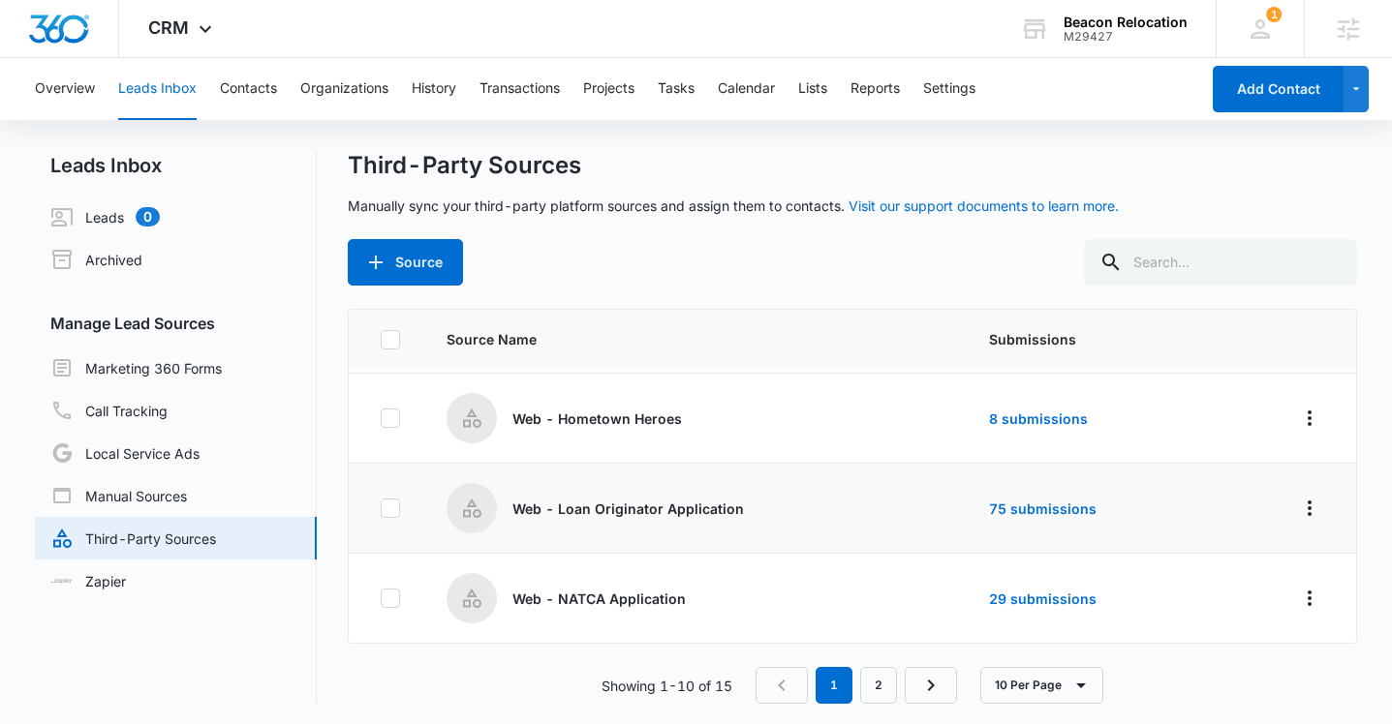
scroll to position [3, 0]
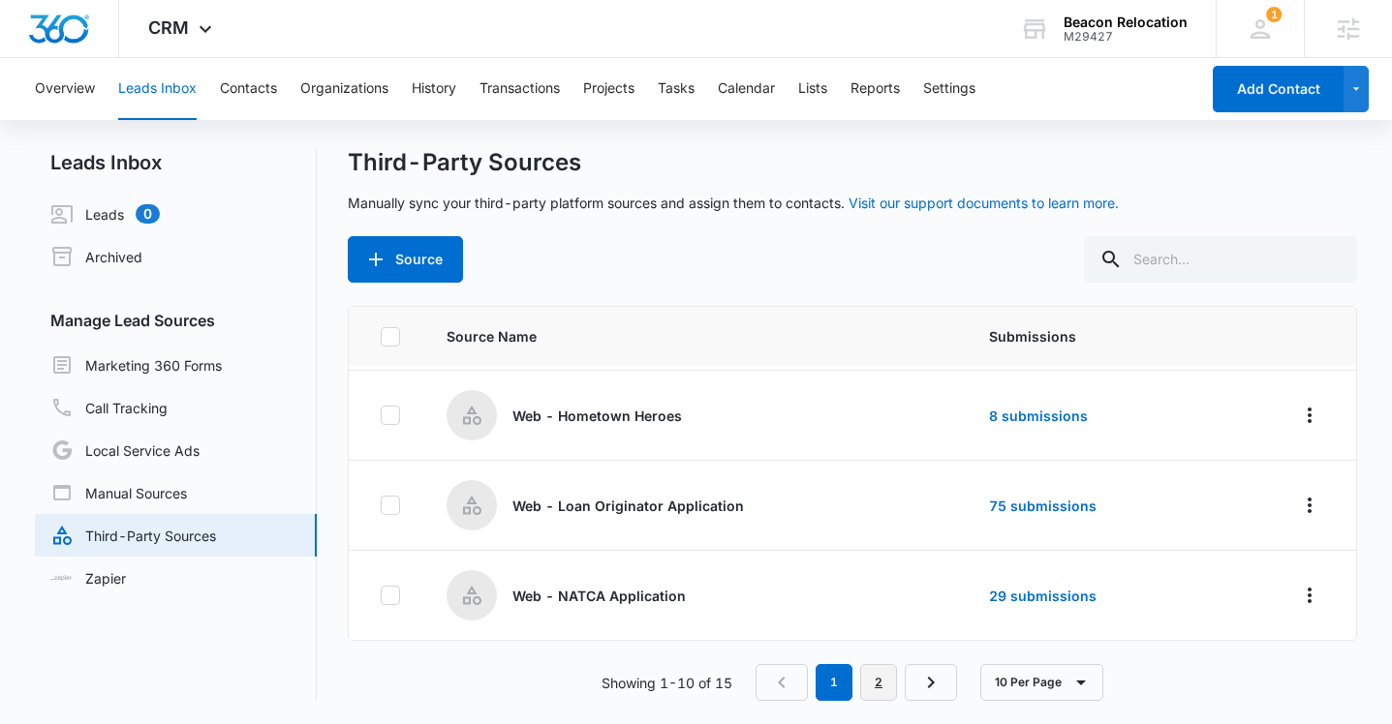
click at [878, 679] on link "2" at bounding box center [878, 682] width 37 height 37
click at [1004, 601] on link "5 submissions" at bounding box center [1029, 596] width 99 height 16
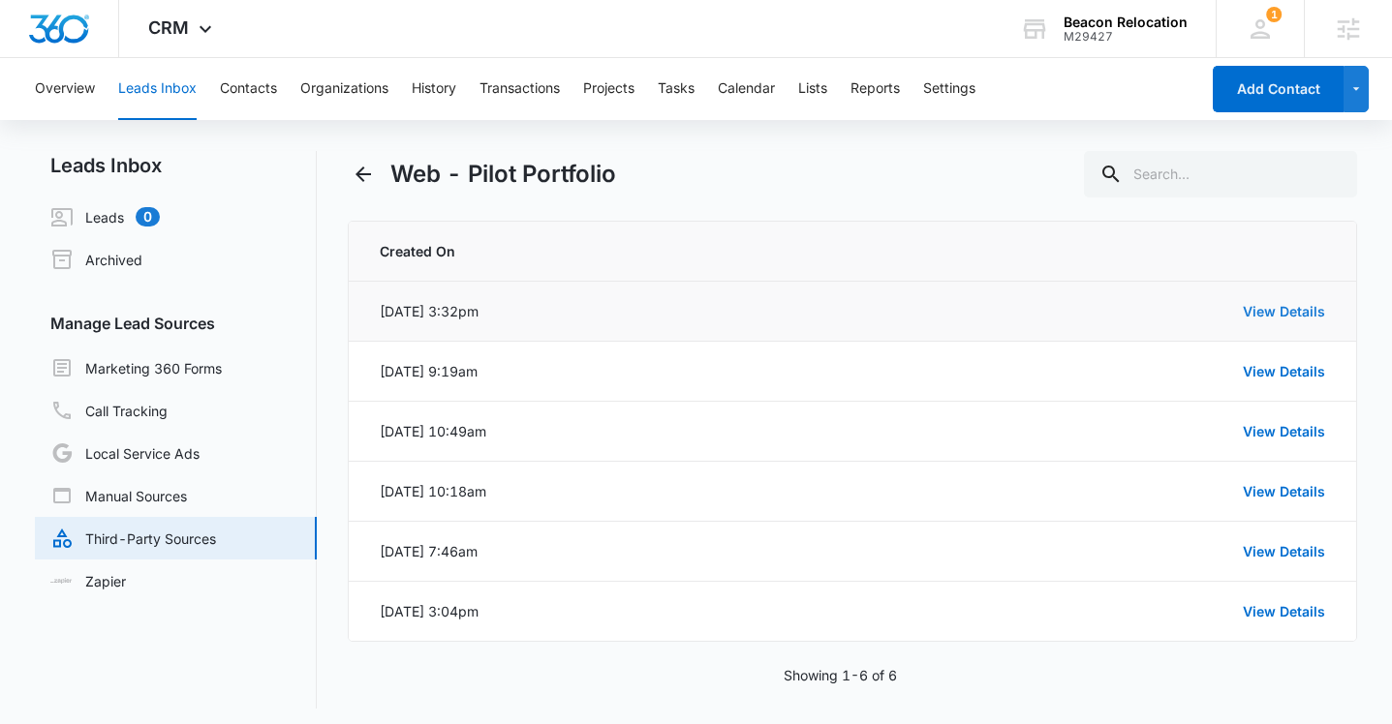
click at [1300, 311] on link "View Details" at bounding box center [1284, 311] width 82 height 16
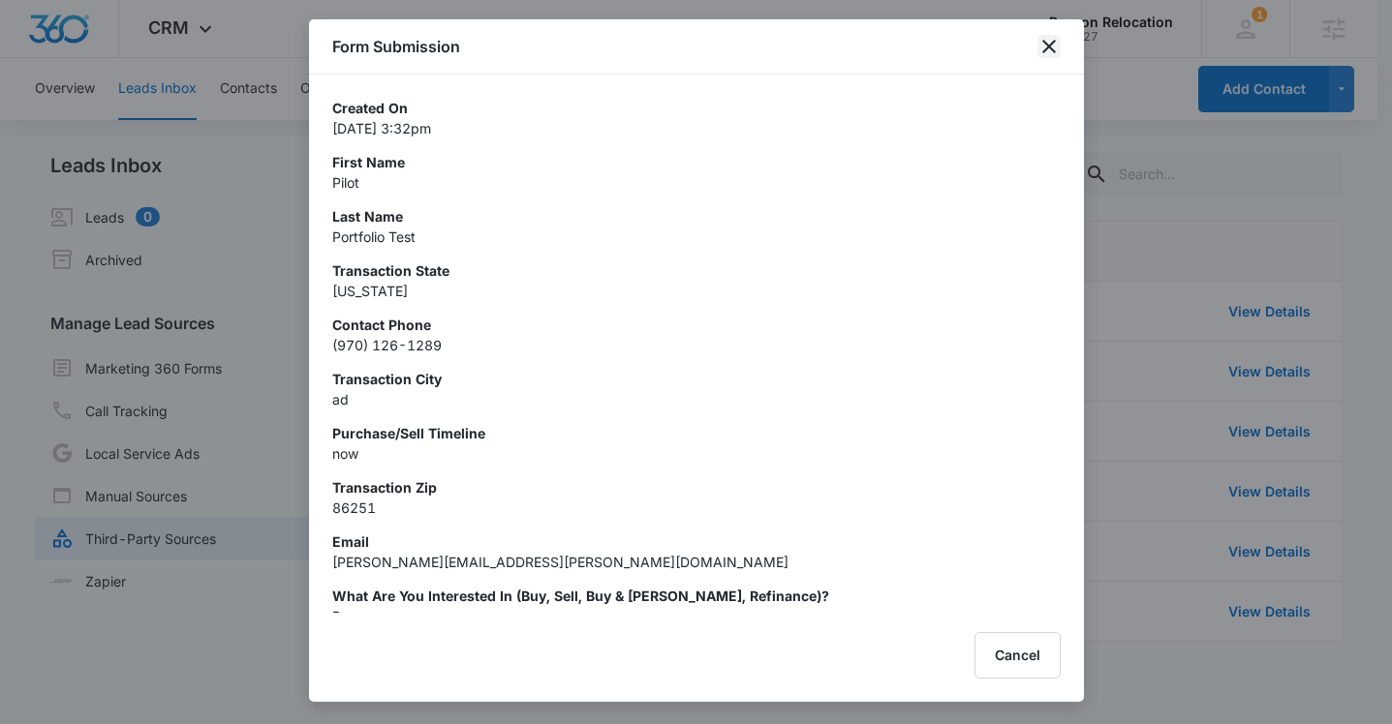
click at [1047, 45] on icon "close" at bounding box center [1049, 47] width 14 height 14
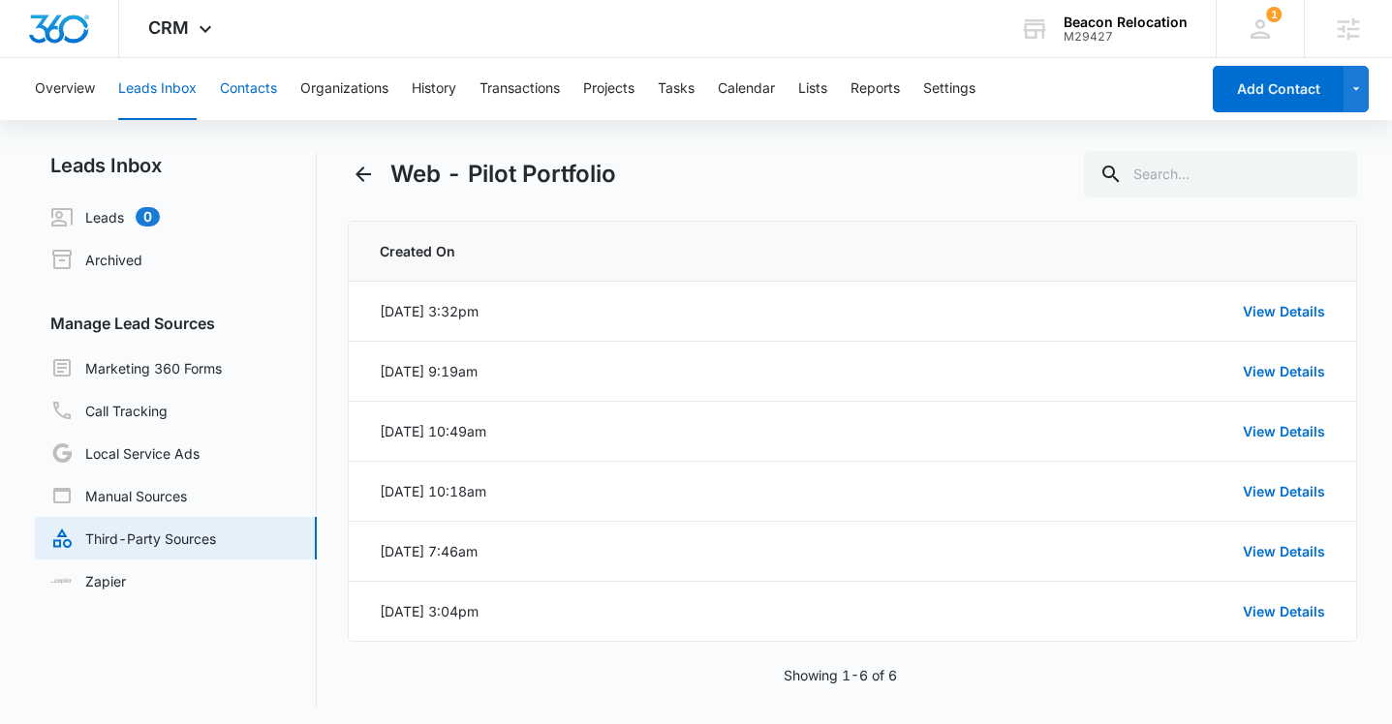
click at [252, 86] on button "Contacts" at bounding box center [248, 89] width 57 height 62
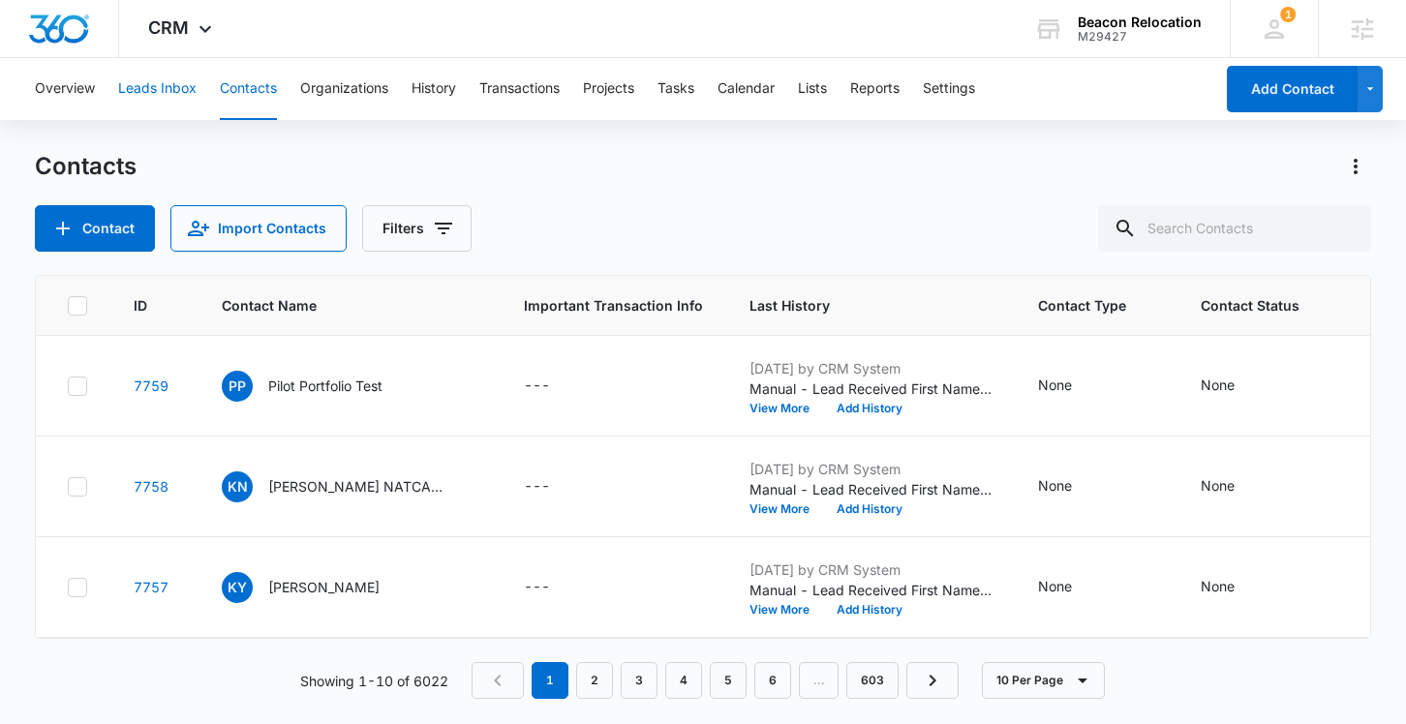
click at [156, 85] on button "Leads Inbox" at bounding box center [157, 89] width 78 height 62
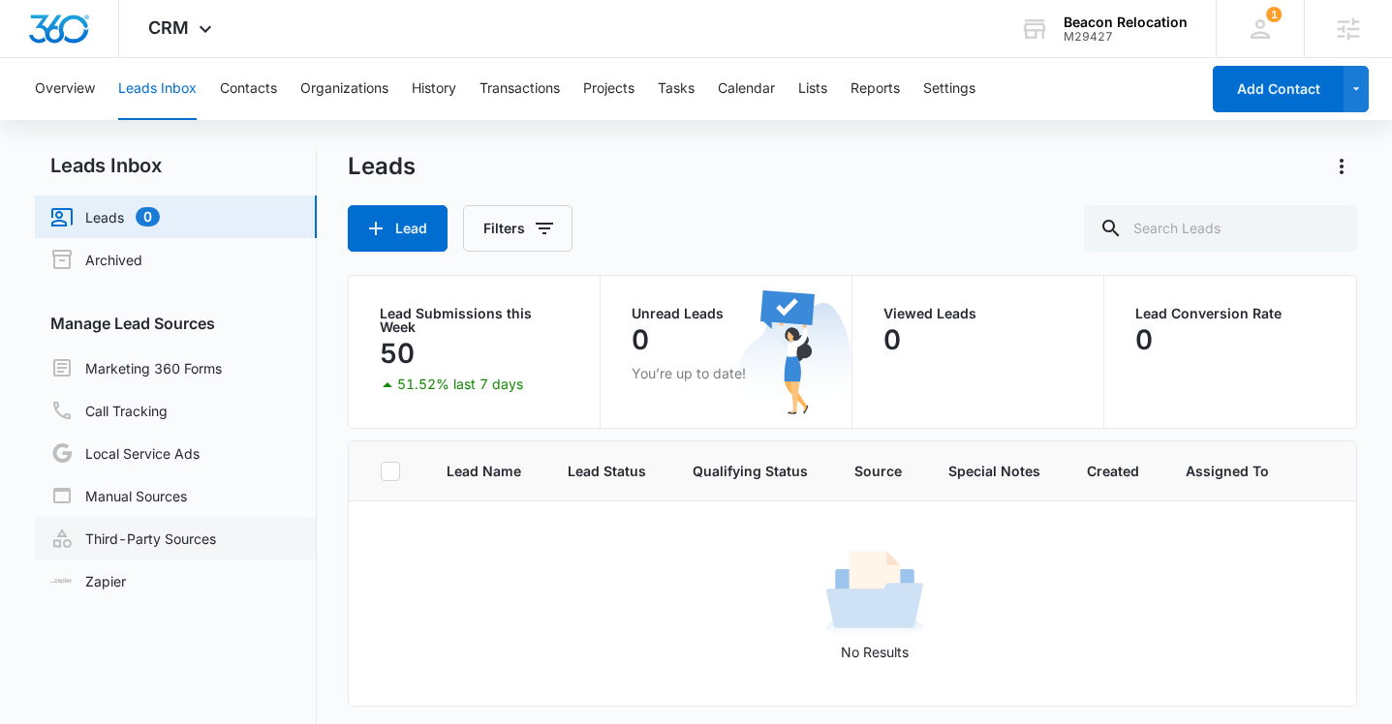
click at [164, 546] on link "Third-Party Sources" at bounding box center [133, 538] width 166 height 23
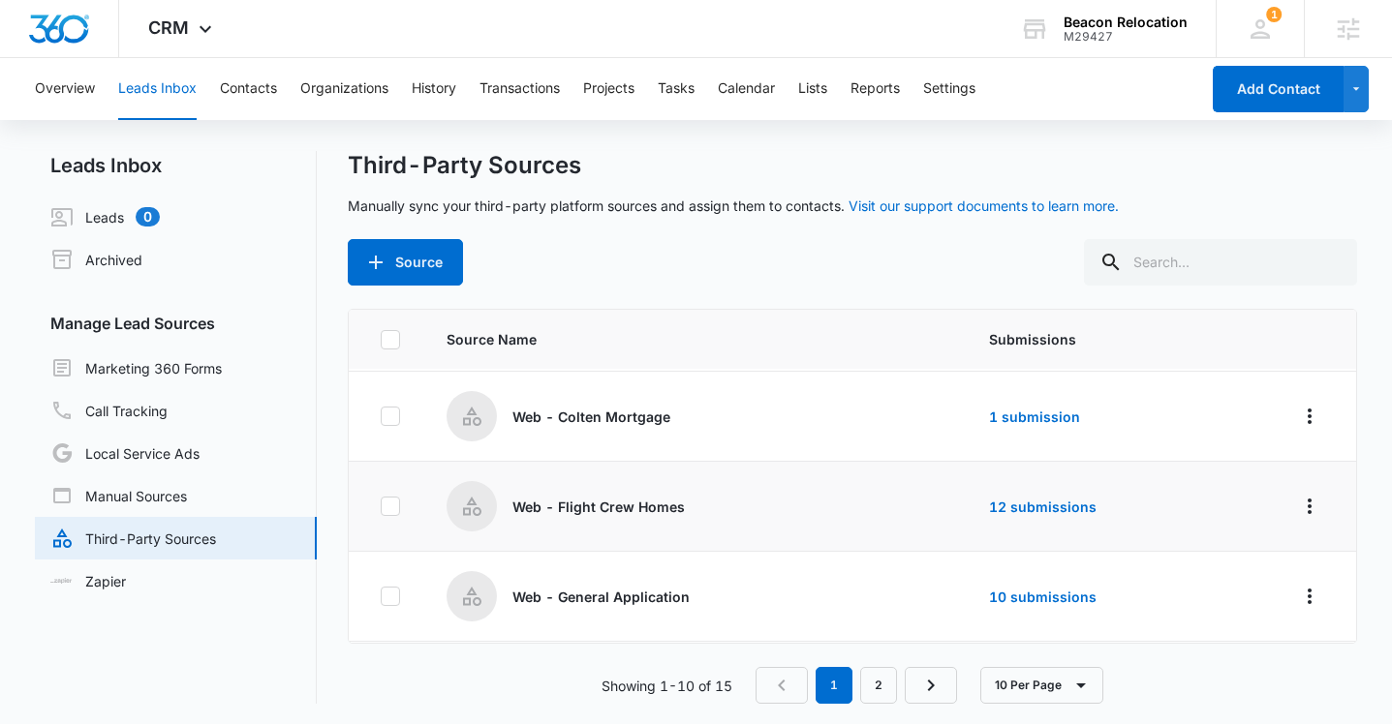
scroll to position [363, 0]
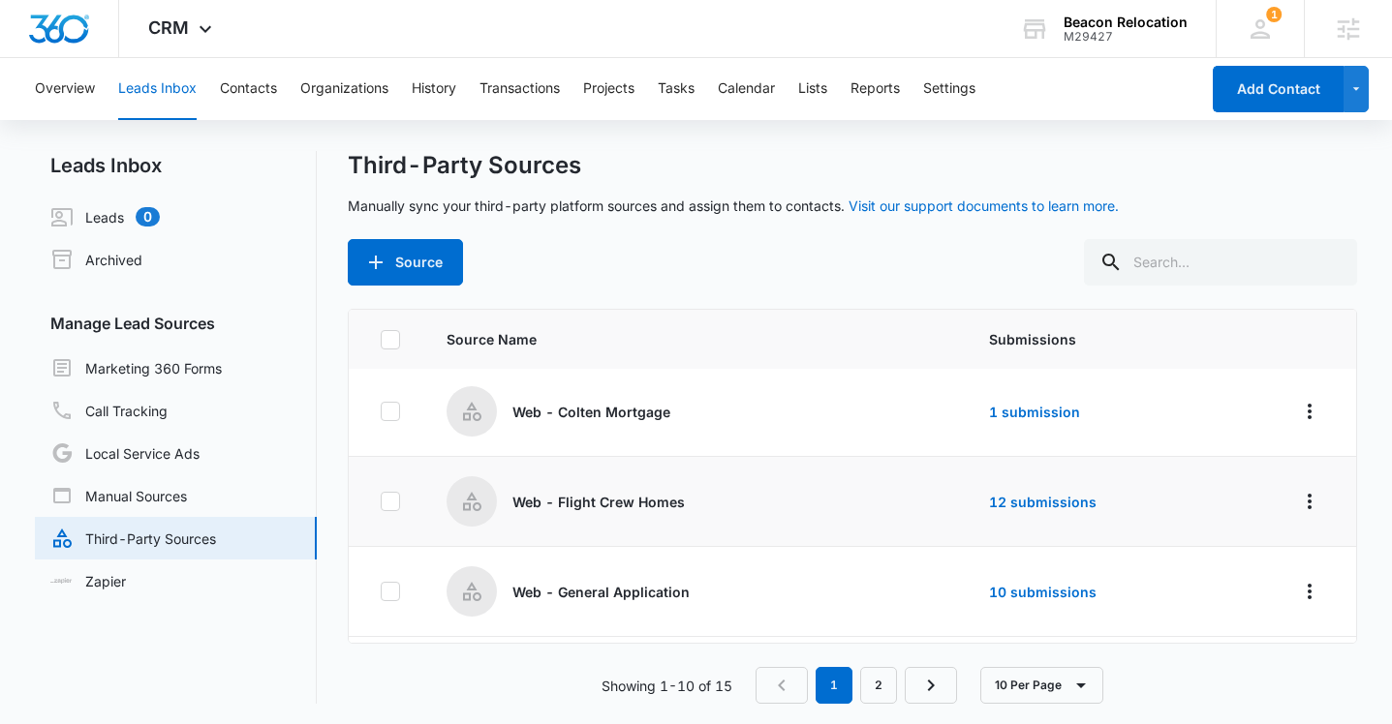
click at [634, 503] on p "Web - Flight Crew Homes" at bounding box center [598, 502] width 172 height 20
click at [1023, 505] on link "12 submissions" at bounding box center [1043, 502] width 108 height 16
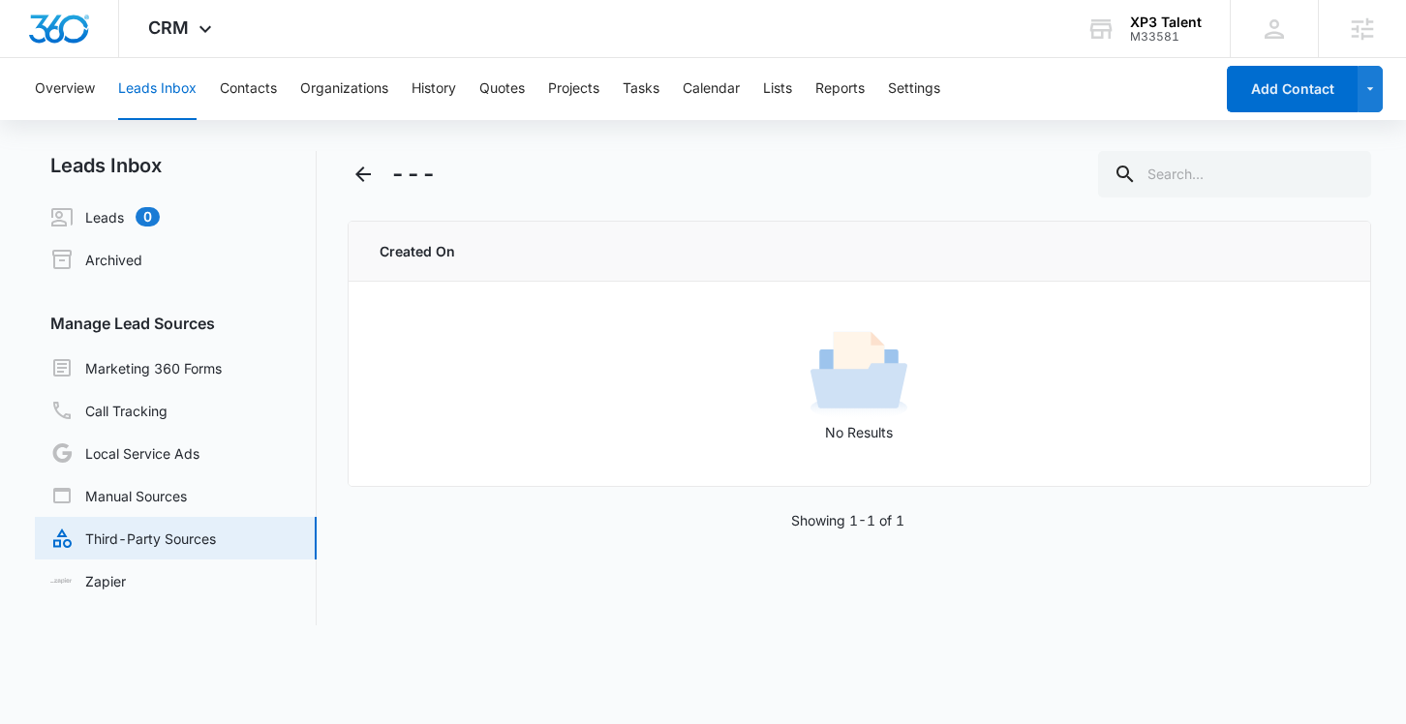
click at [195, 548] on link "Third-Party Sources" at bounding box center [133, 538] width 166 height 23
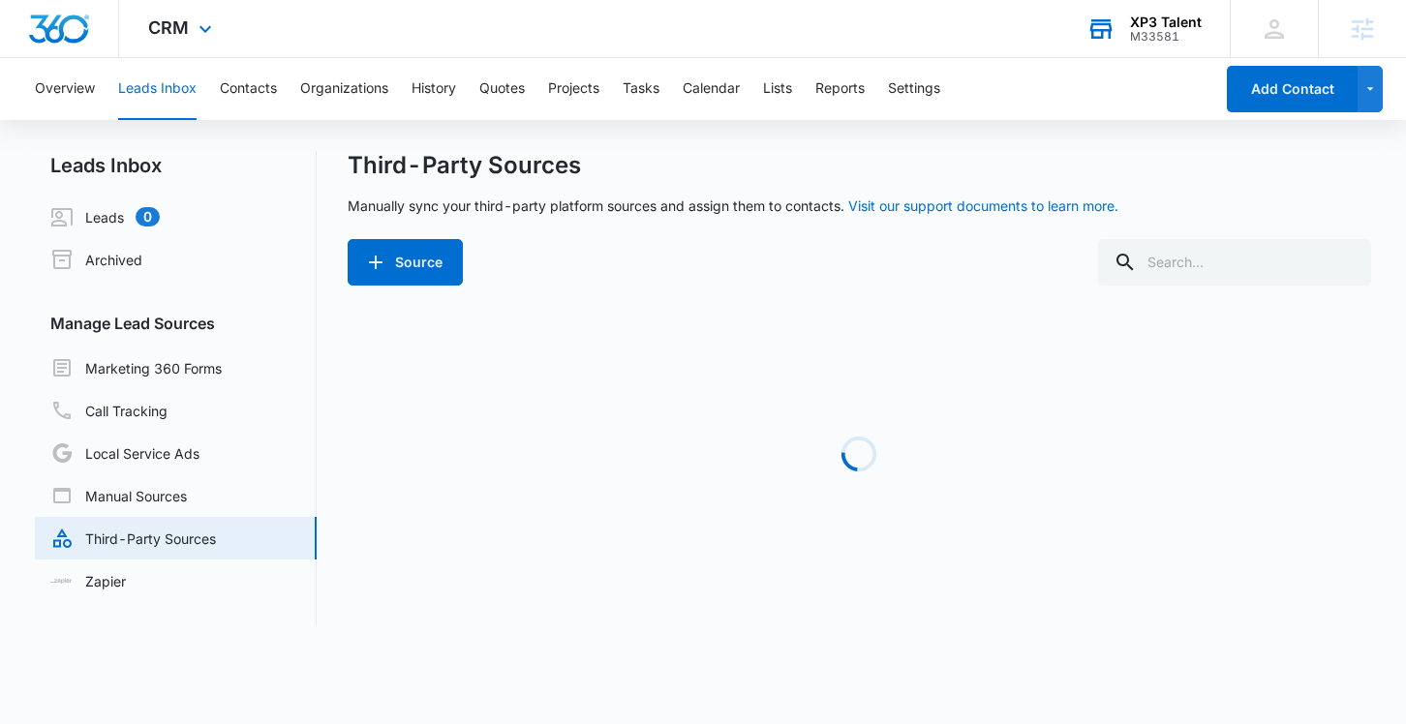
click at [1171, 30] on div "M33581" at bounding box center [1166, 37] width 72 height 14
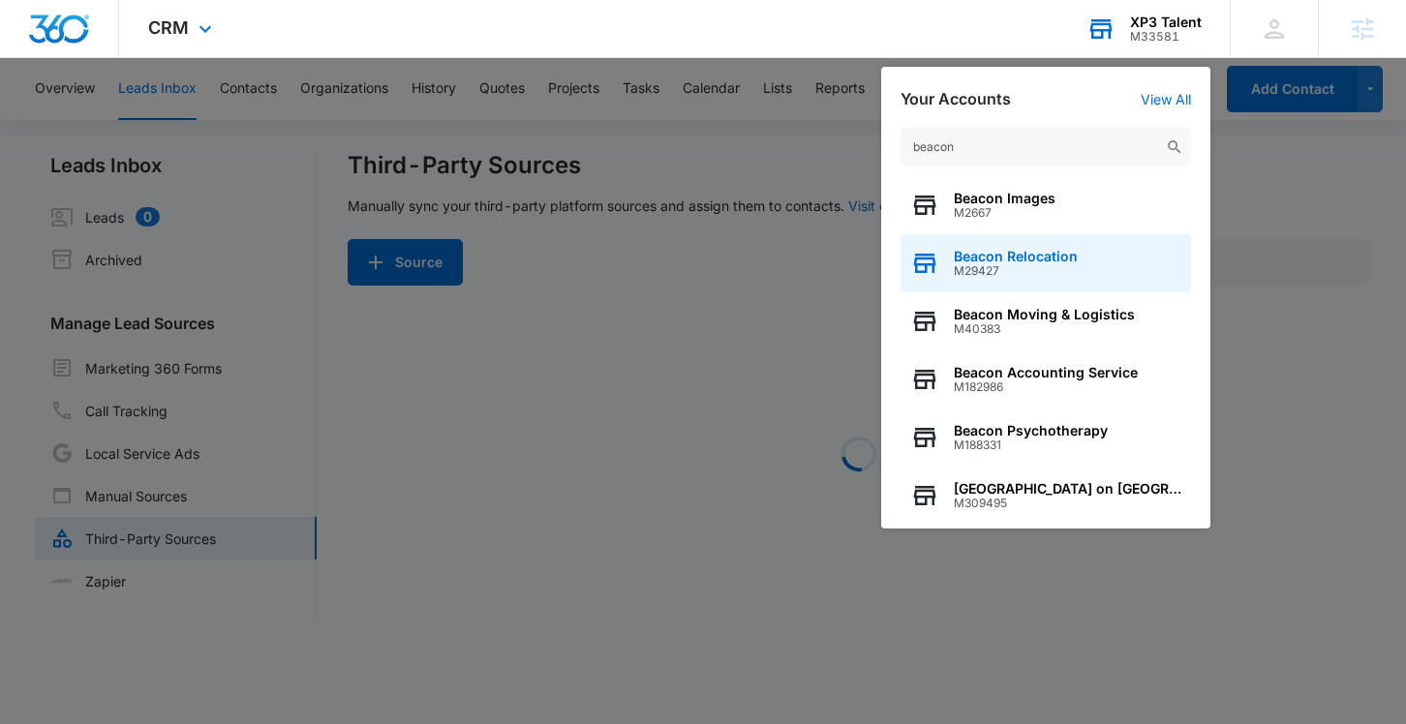
type input "beacon"
click at [1035, 254] on span "Beacon Relocation" at bounding box center [1016, 256] width 124 height 15
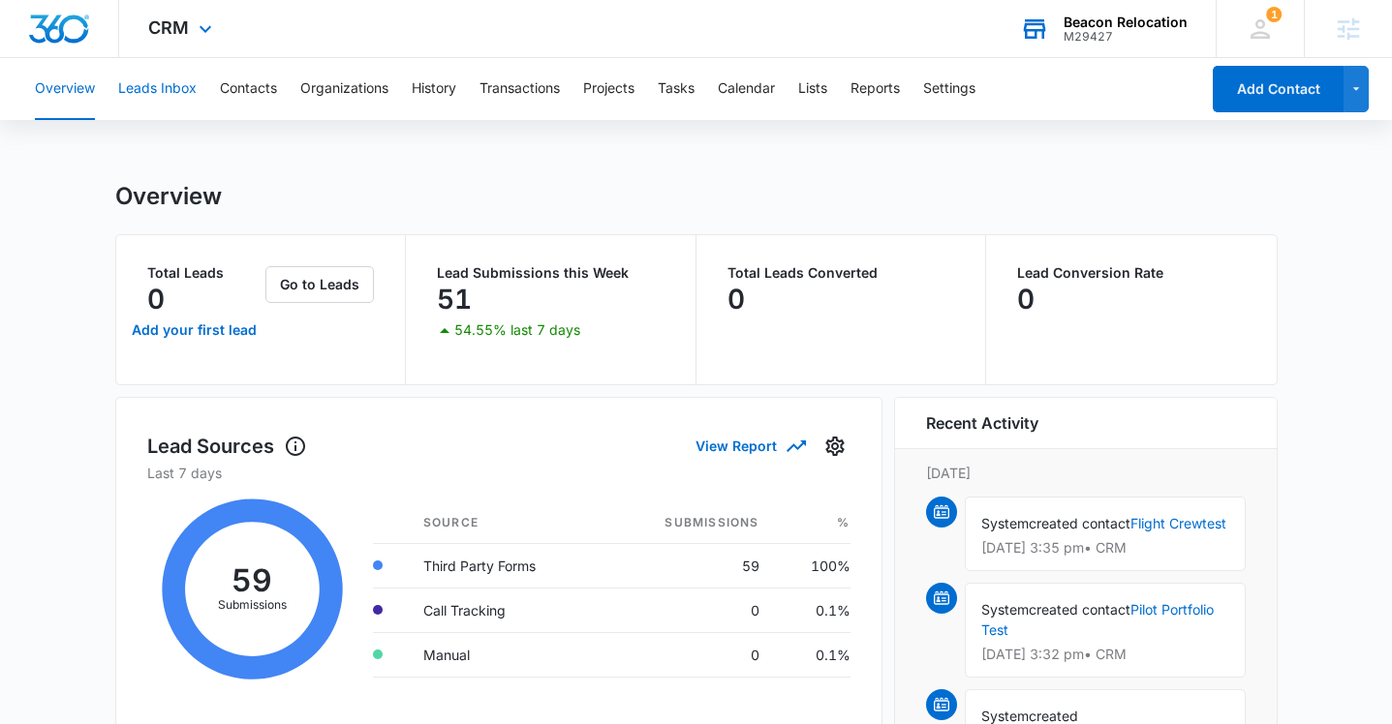
click at [180, 93] on button "Leads Inbox" at bounding box center [157, 89] width 78 height 62
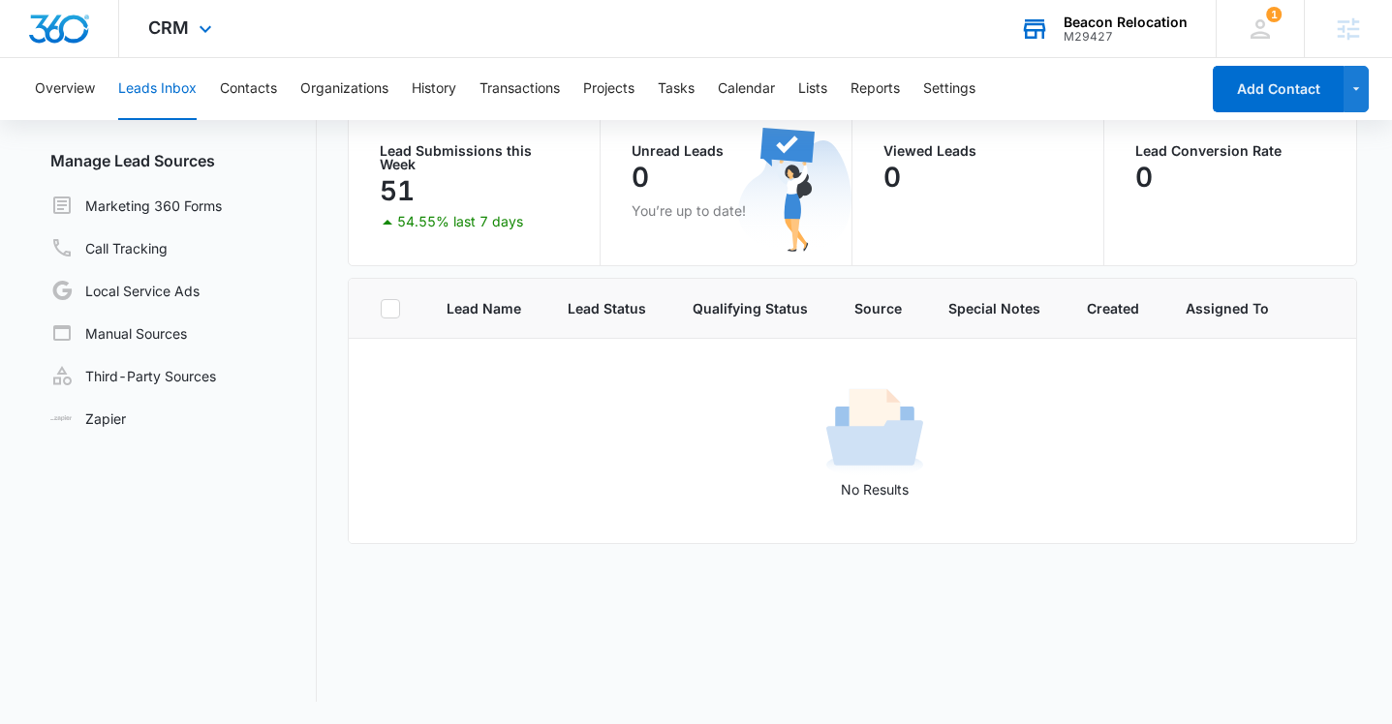
scroll to position [164, 0]
click at [152, 364] on link "Third-Party Sources" at bounding box center [133, 374] width 166 height 23
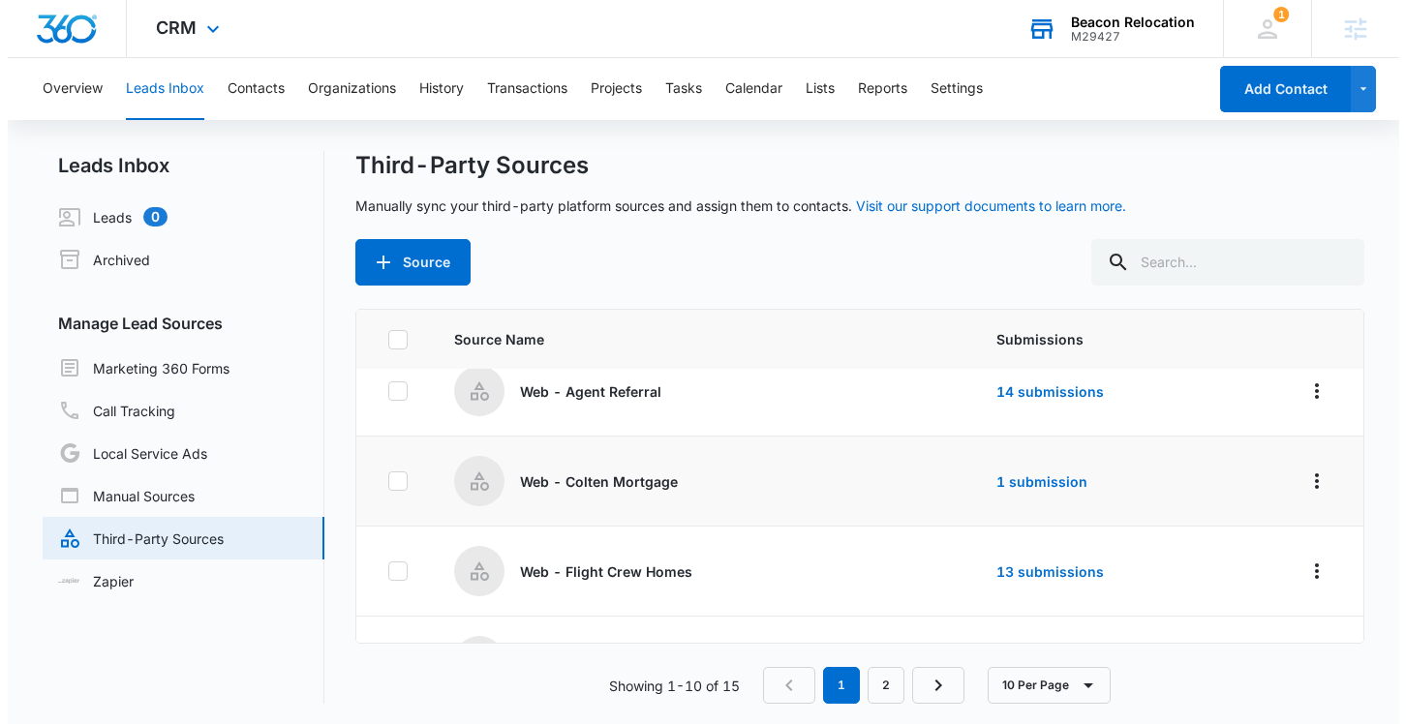
scroll to position [327, 0]
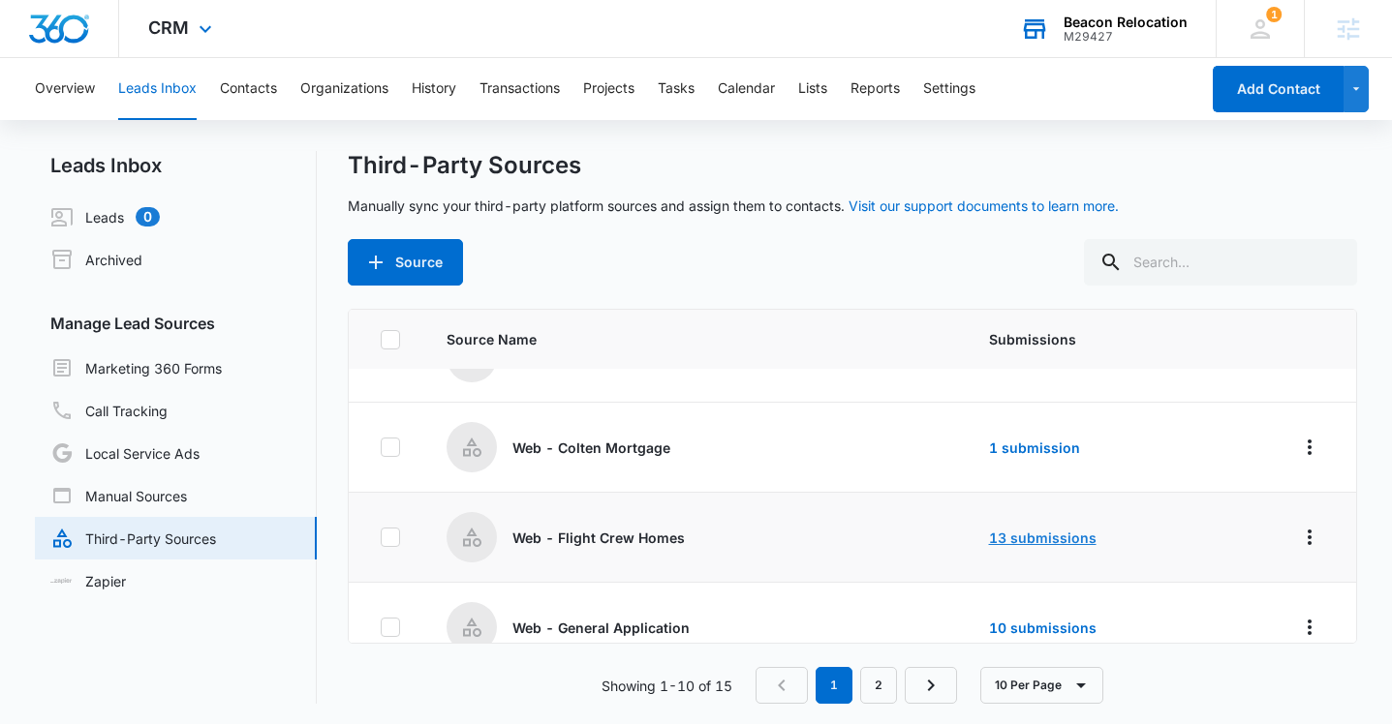
click at [1027, 530] on link "13 submissions" at bounding box center [1043, 538] width 108 height 16
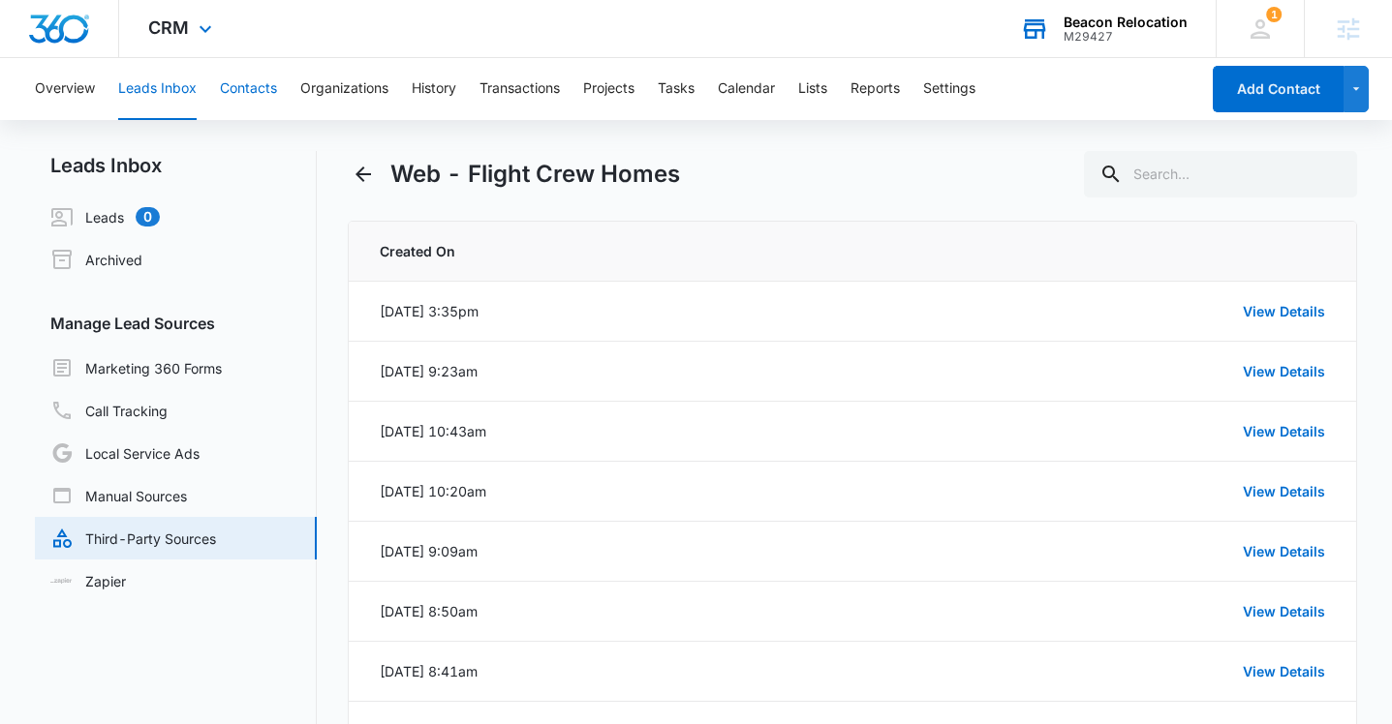
click at [251, 89] on button "Contacts" at bounding box center [248, 89] width 57 height 62
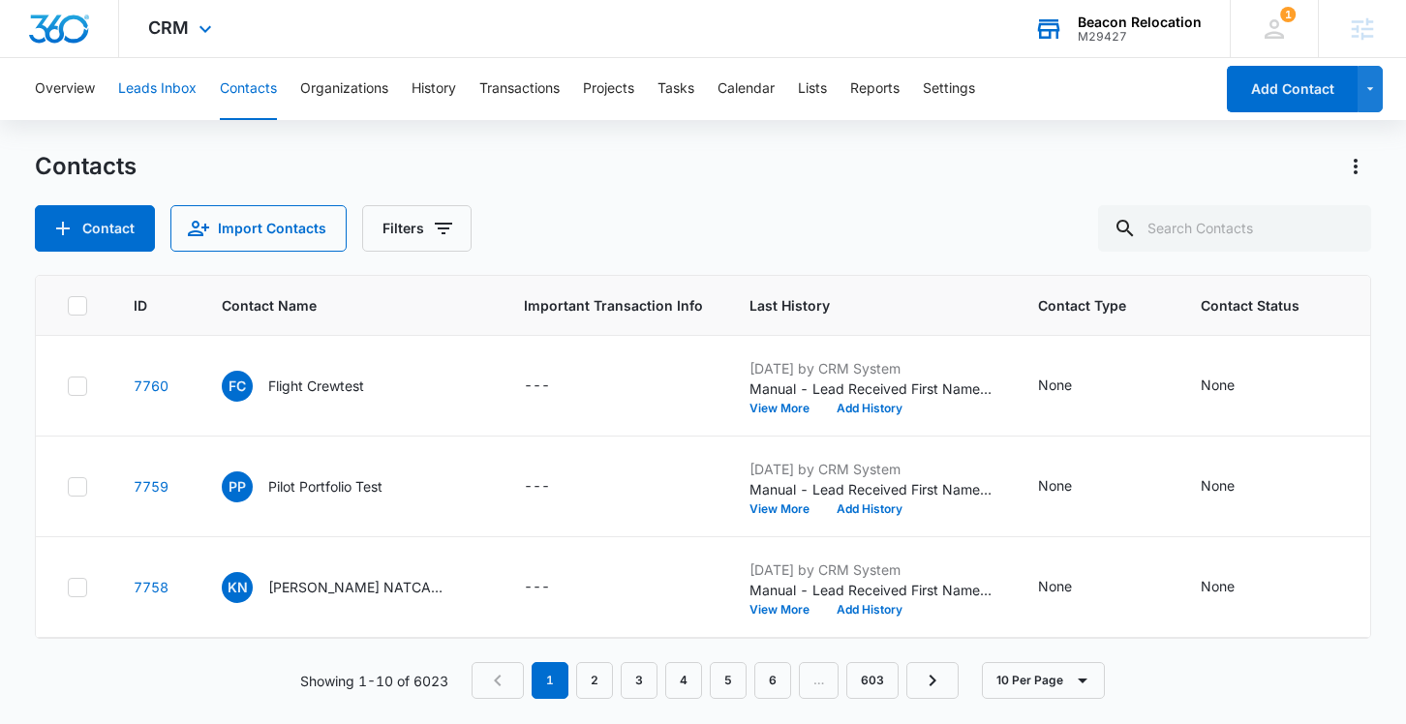
click at [152, 85] on button "Leads Inbox" at bounding box center [157, 89] width 78 height 62
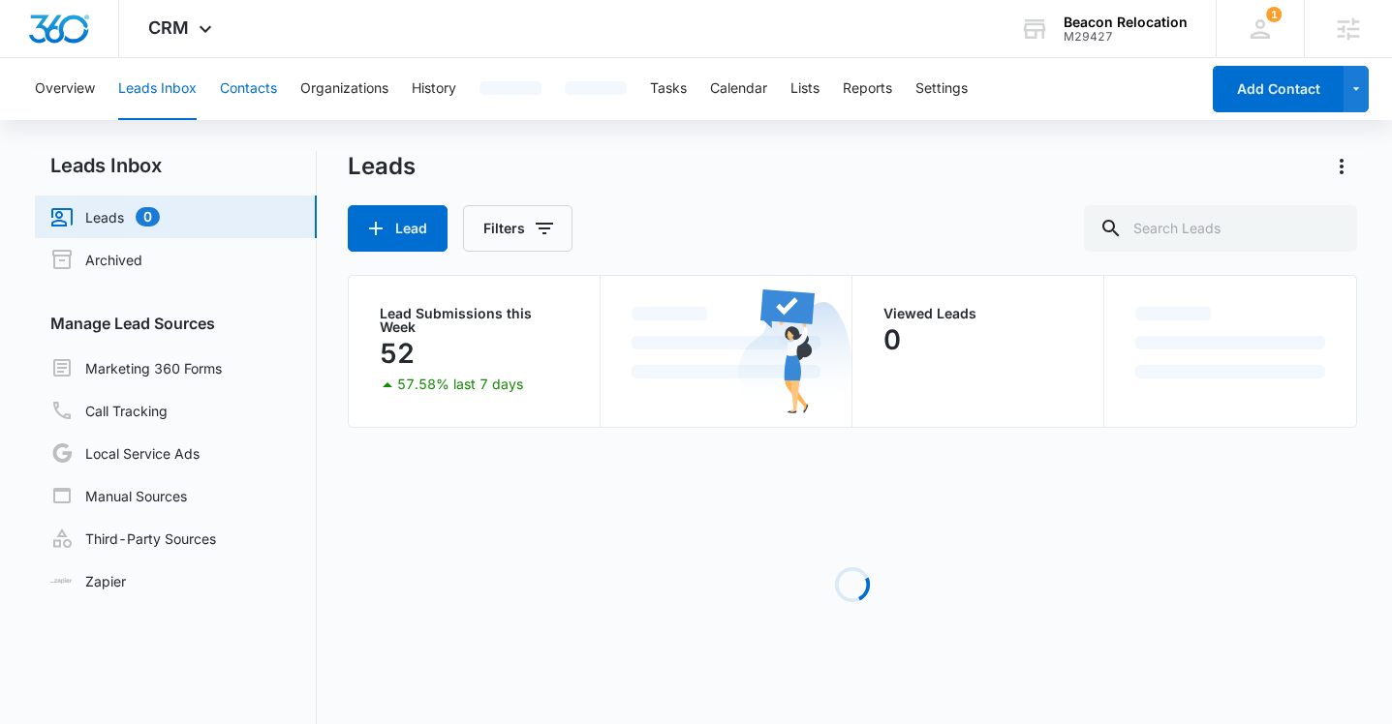
click at [256, 83] on button "Contacts" at bounding box center [248, 89] width 57 height 62
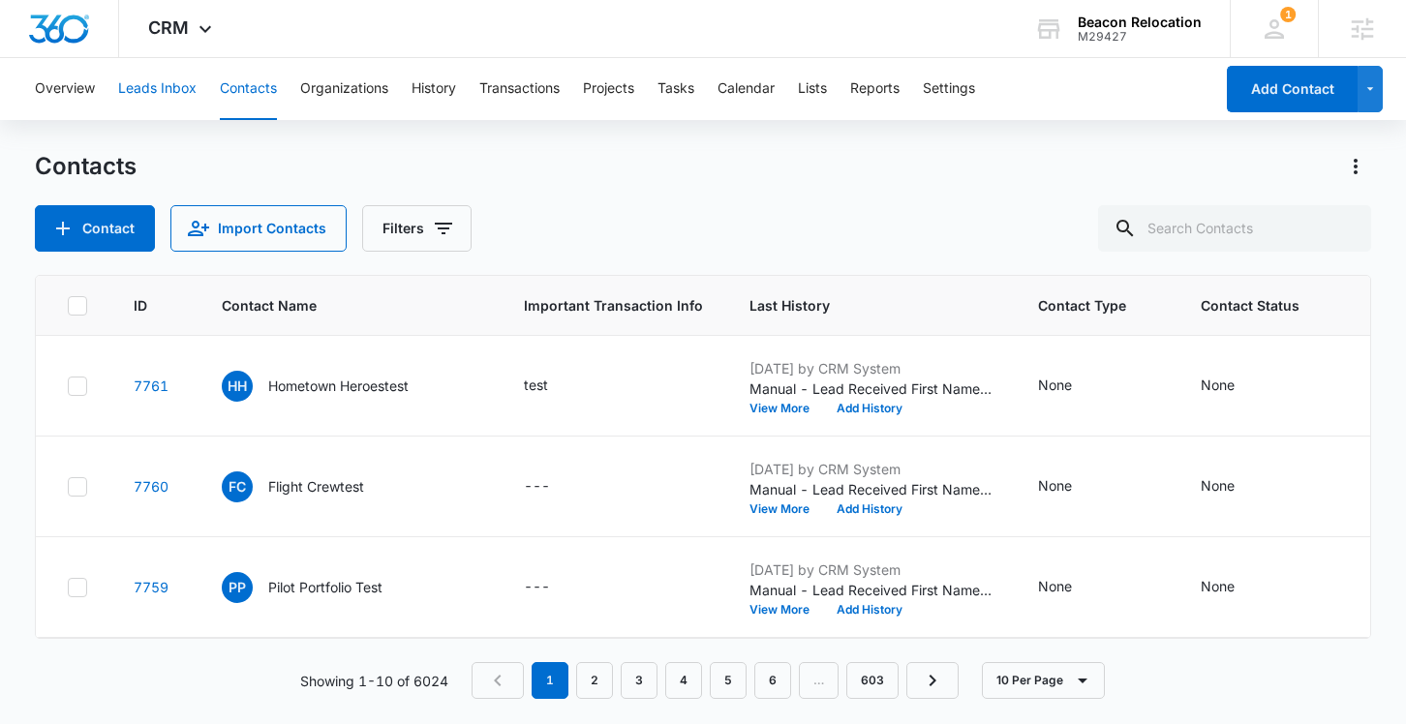
click at [169, 81] on button "Leads Inbox" at bounding box center [157, 89] width 78 height 62
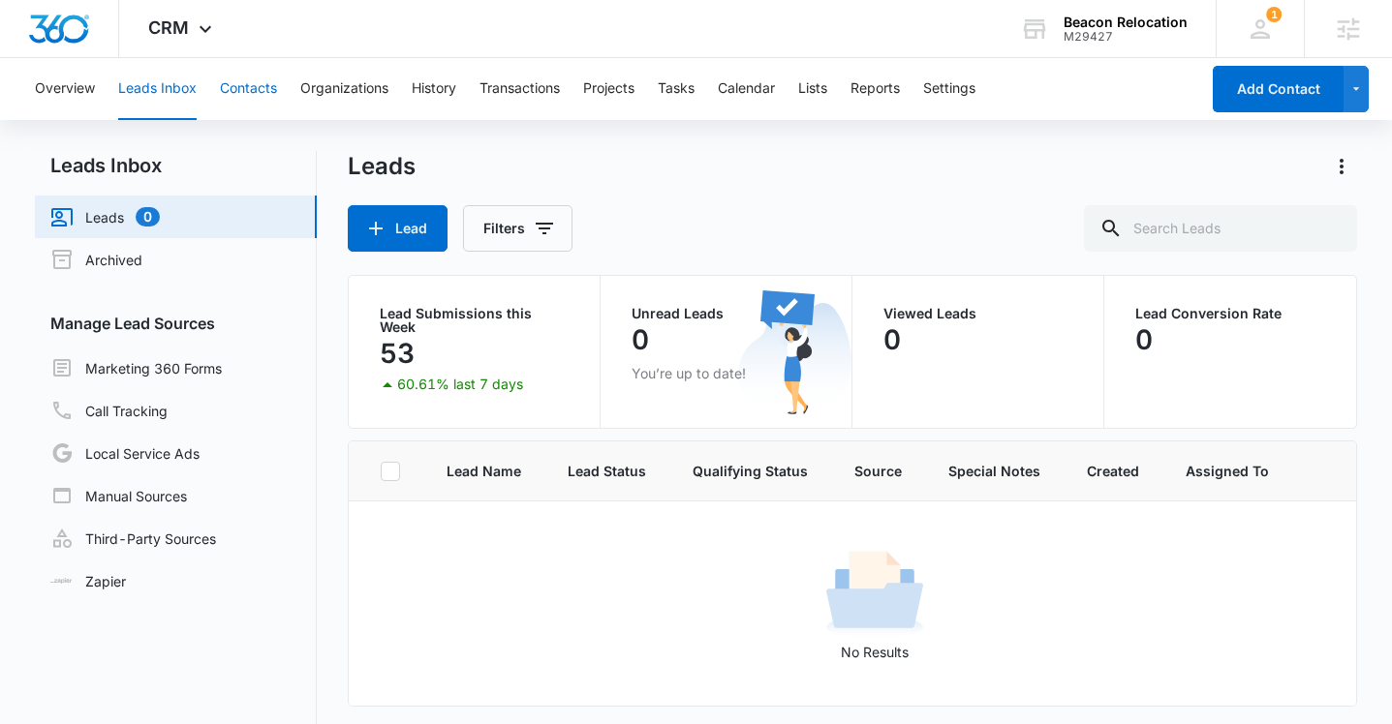
click at [238, 83] on button "Contacts" at bounding box center [248, 89] width 57 height 62
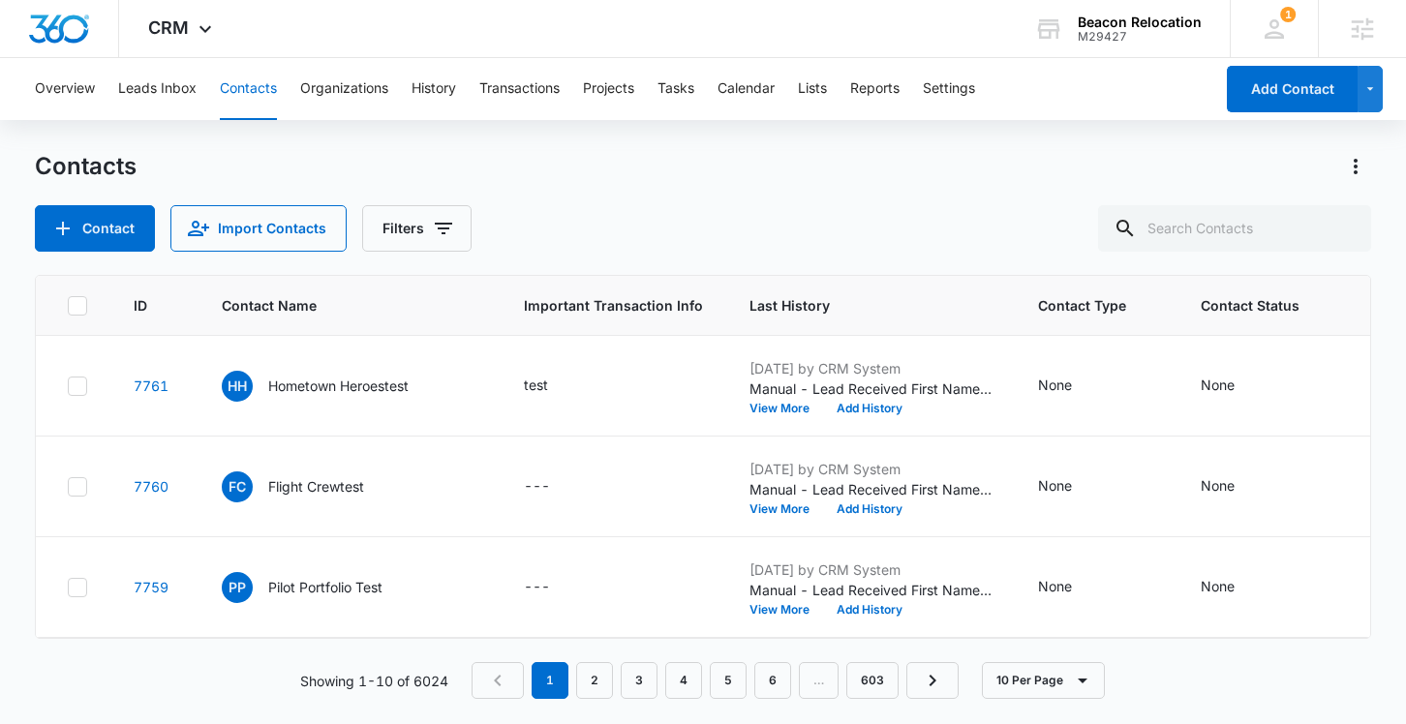
scroll to position [328, 0]
